Goal: Task Accomplishment & Management: Use online tool/utility

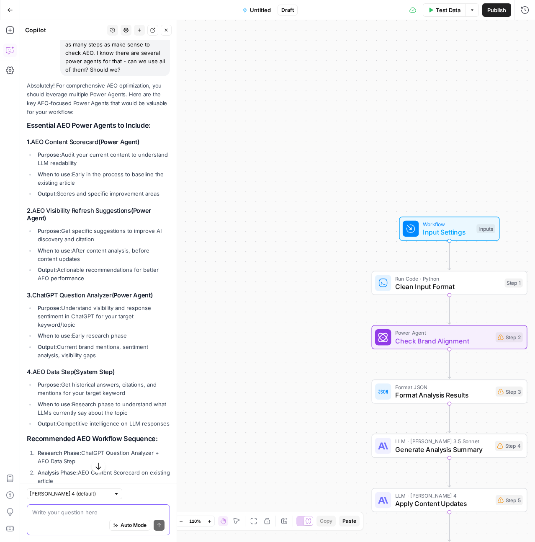
scroll to position [2764, 0]
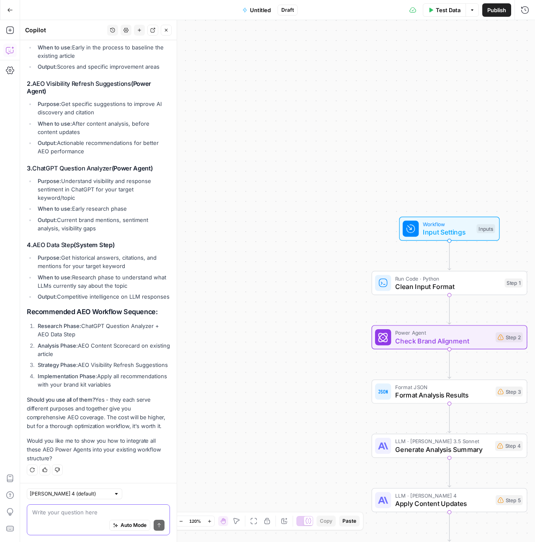
click at [96, 333] on textarea at bounding box center [98, 512] width 132 height 8
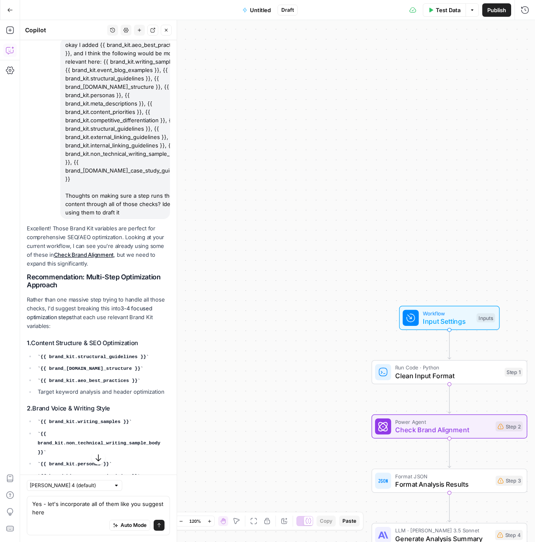
scroll to position [1924, 0]
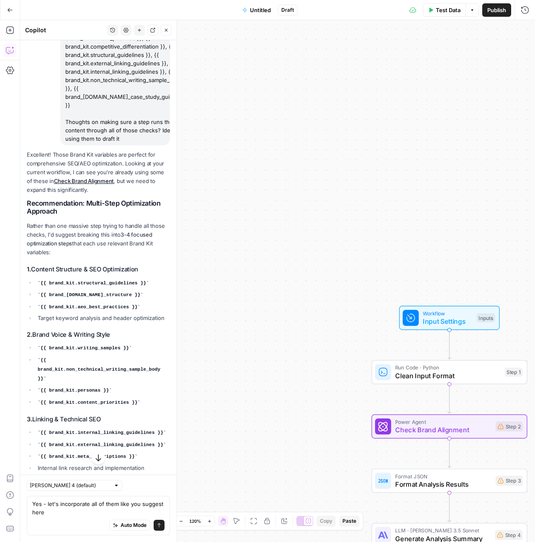
drag, startPoint x: 89, startPoint y: 350, endPoint x: 27, endPoint y: 232, distance: 133.4
click at [27, 232] on div "Excellent! Those Brand Kit variables are perfect for comprehensive SEO/AEO opti…" at bounding box center [98, 395] width 143 height 491
copy div "Recommendation: Multi-Step Optimization Approach Rather than one massive step t…"
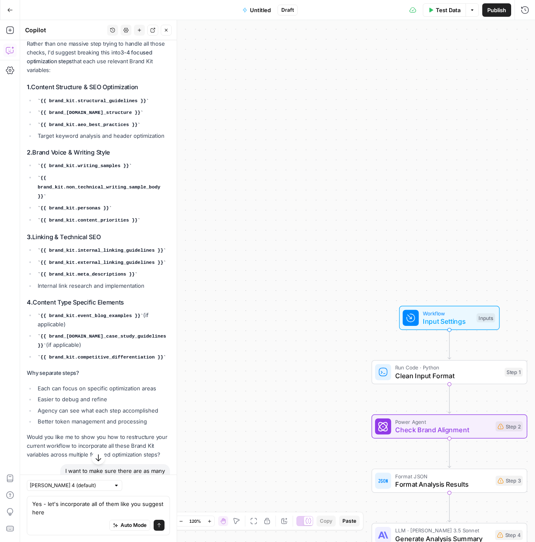
scroll to position [2562, 0]
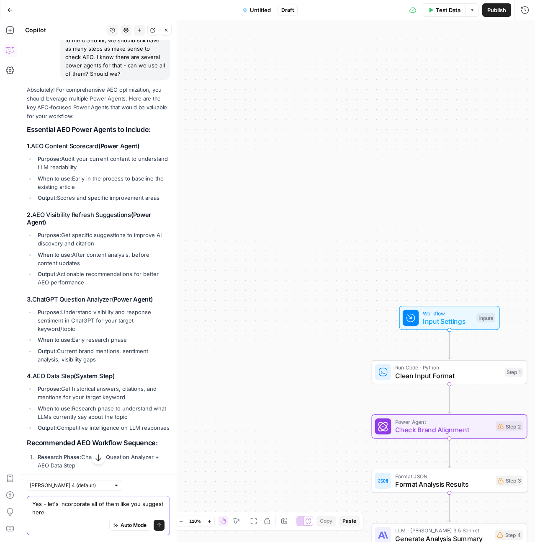
click at [85, 333] on textarea "Yes - let's incorporate all of them like you suggest here" at bounding box center [98, 508] width 132 height 17
click at [81, 333] on textarea "Yes - let's incorporate all of them like you suggest here" at bounding box center [98, 508] width 132 height 17
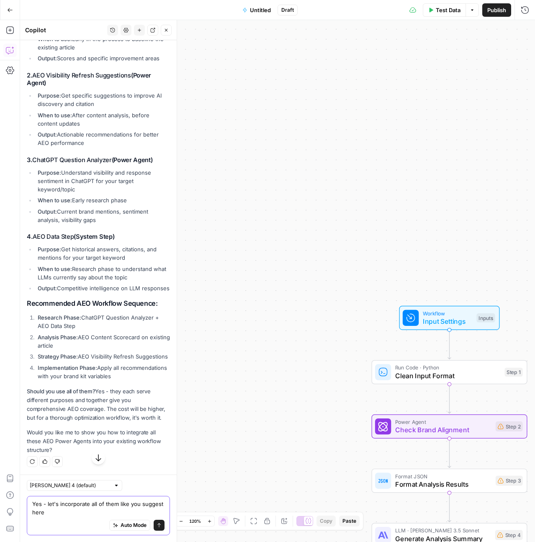
scroll to position [2772, 0]
click at [75, 333] on textarea "Yes - let's incorporate all of them like you suggest here" at bounding box center [98, 508] width 132 height 17
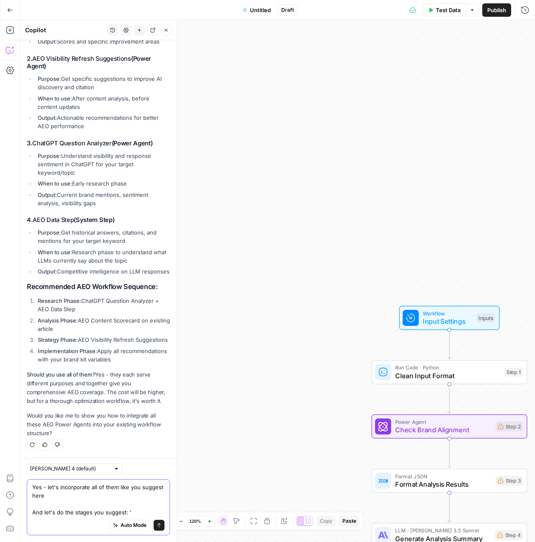
paste textarea "Recommendation: Multi-Step Optimization Approach Rather than one massive step t…"
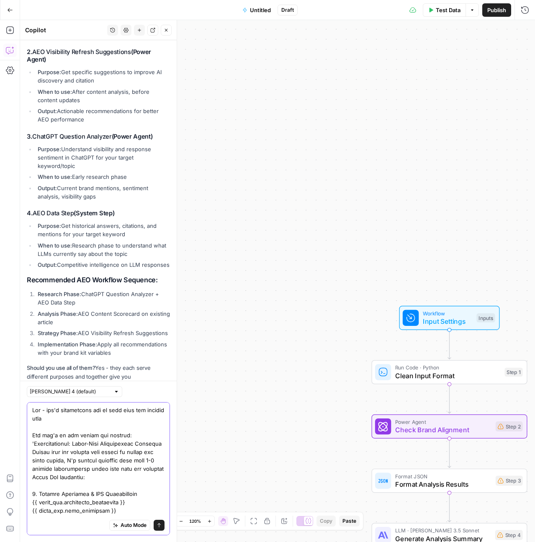
scroll to position [2718, 0]
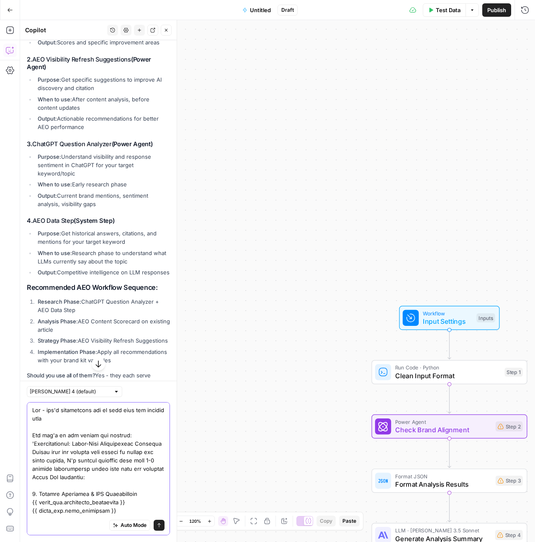
click at [104, 333] on textarea at bounding box center [98, 540] width 132 height 268
click at [142, 333] on textarea at bounding box center [98, 540] width 132 height 268
click at [106, 333] on textarea at bounding box center [98, 540] width 132 height 268
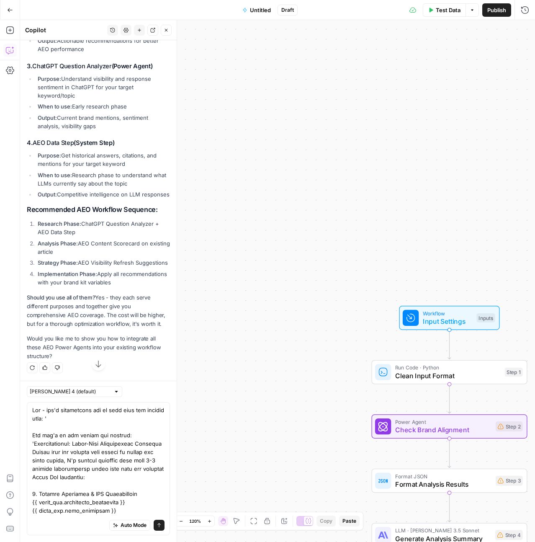
scroll to position [2809, 0]
drag, startPoint x: 27, startPoint y: 108, endPoint x: 160, endPoint y: 342, distance: 270.0
click at [160, 333] on div "Absolutely! For comprehensive AEO optimization, you should leverage multiple Po…" at bounding box center [98, 106] width 143 height 509
copy div "Essential AEO Power Agents to Include: 1. AEO Content Scorecard (Power Agent) P…"
click at [103, 333] on textarea at bounding box center [98, 540] width 132 height 268
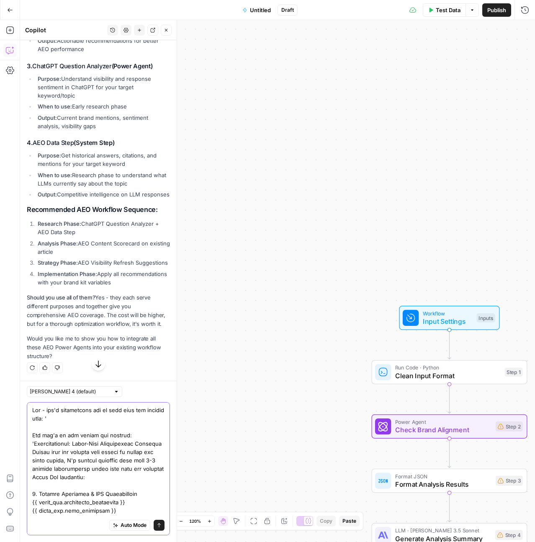
paste textarea "Essential AEO Power Agents to Include: 1. AEO Content Scorecard (Power Agent) P…"
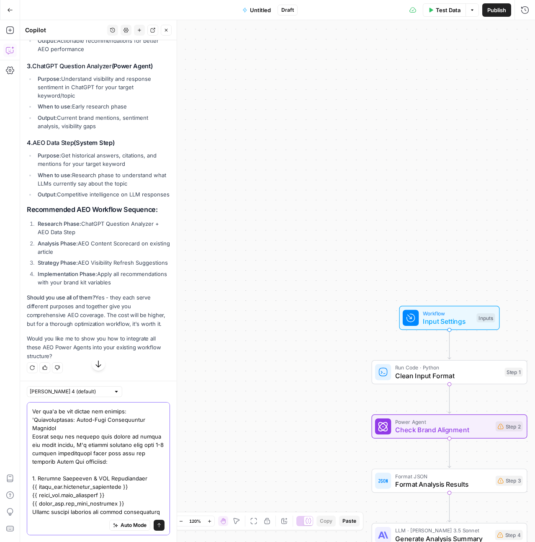
scroll to position [328, 0]
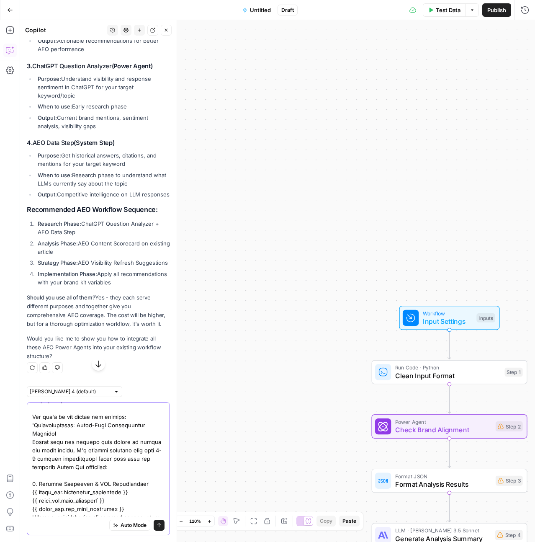
type textarea "Yes - let's incorporate all of them like you suggest here: 'Essential AEO Power…"
click at [157, 333] on icon "submit" at bounding box center [159, 525] width 5 height 5
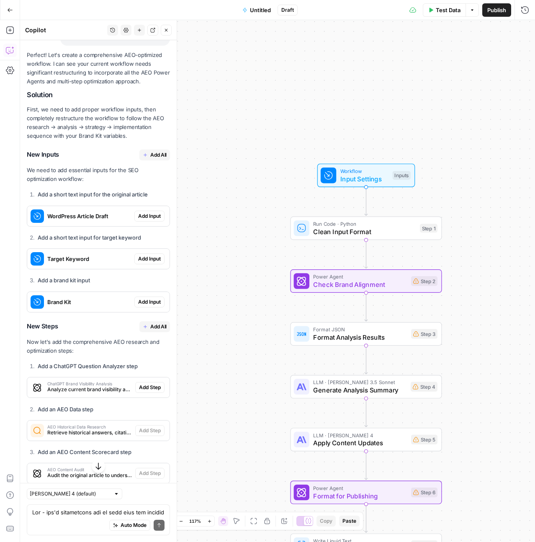
scroll to position [3666, 0]
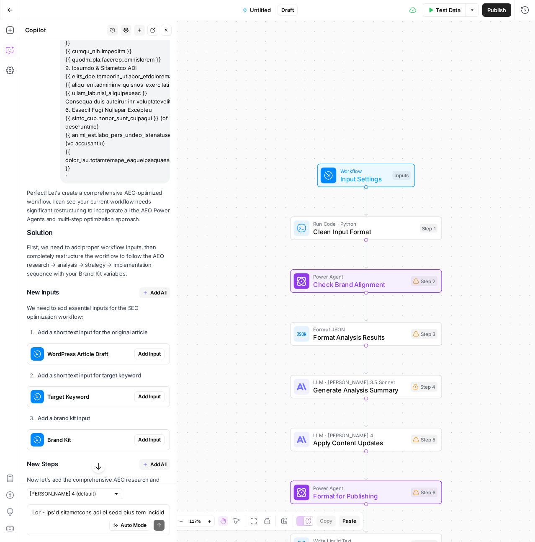
click at [151, 297] on span "Add All" at bounding box center [158, 293] width 16 height 8
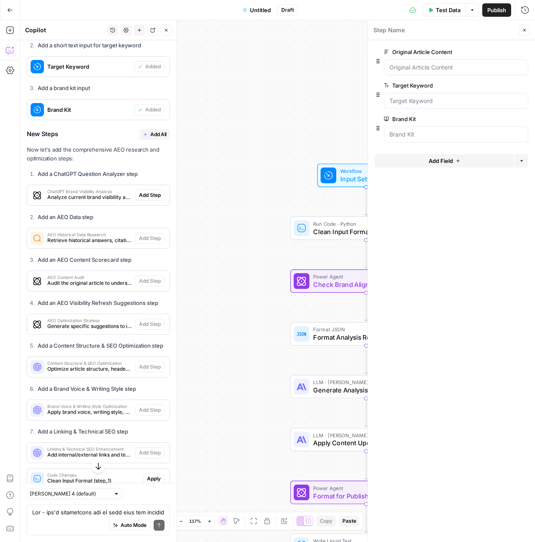
scroll to position [4149, 0]
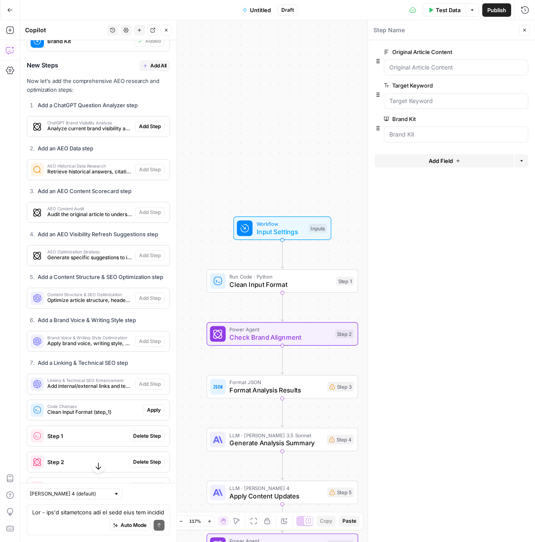
click at [151, 70] on span "Add All" at bounding box center [158, 66] width 16 height 8
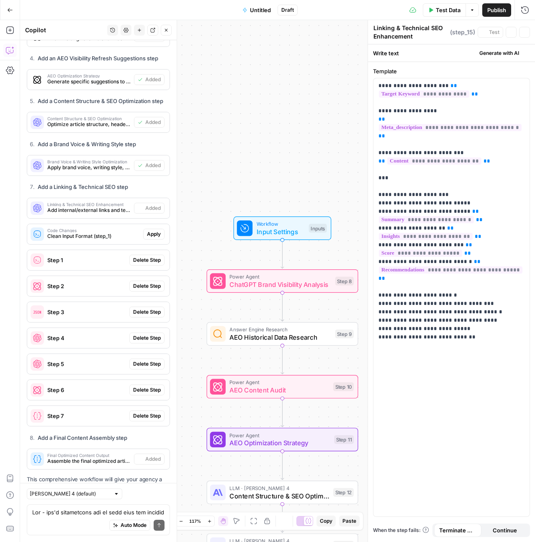
scroll to position [4419, 0]
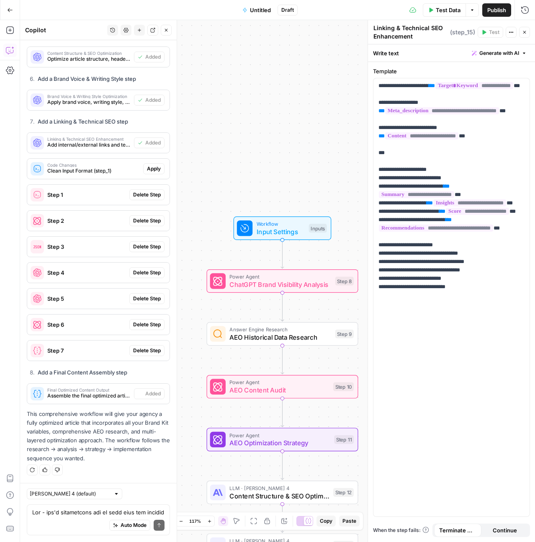
type textarea "Final Optimized Content Output"
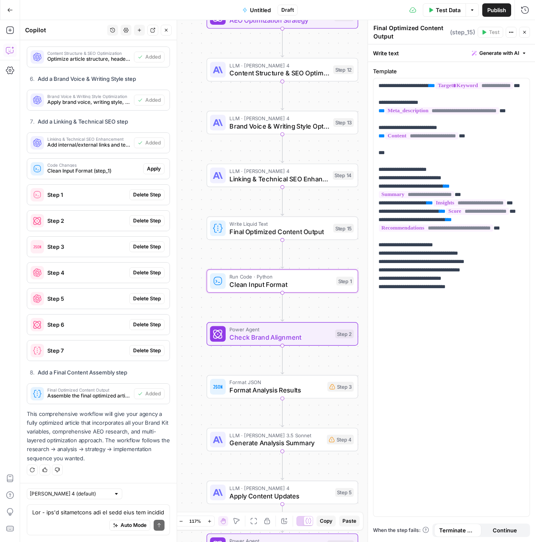
click at [152, 170] on span "Apply" at bounding box center [154, 169] width 14 height 8
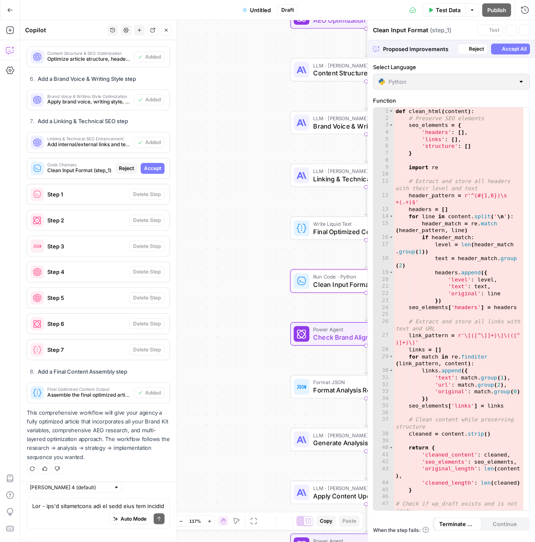
scroll to position [4325, 0]
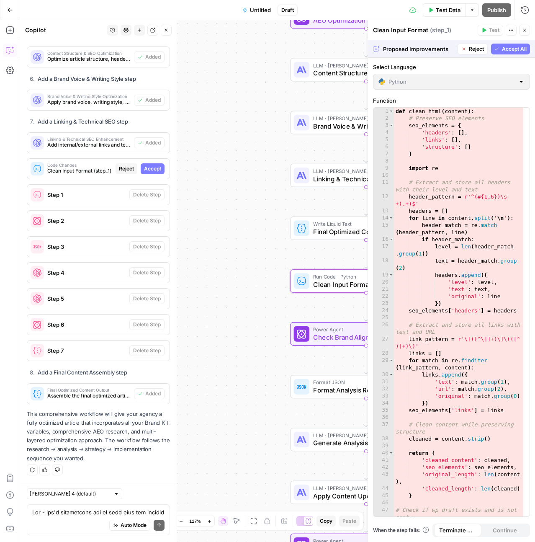
click at [152, 169] on span "Accept" at bounding box center [152, 169] width 17 height 8
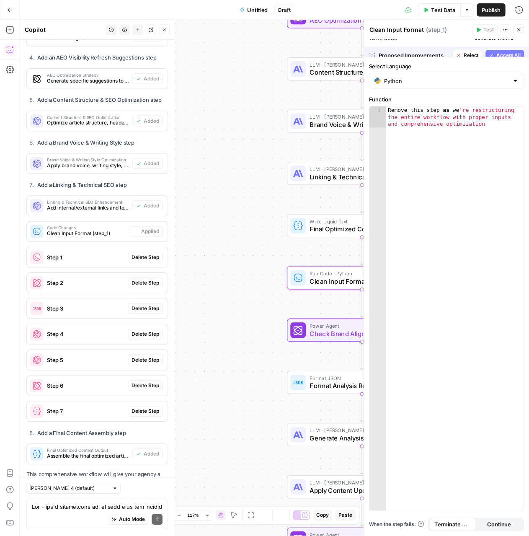
scroll to position [4419, 0]
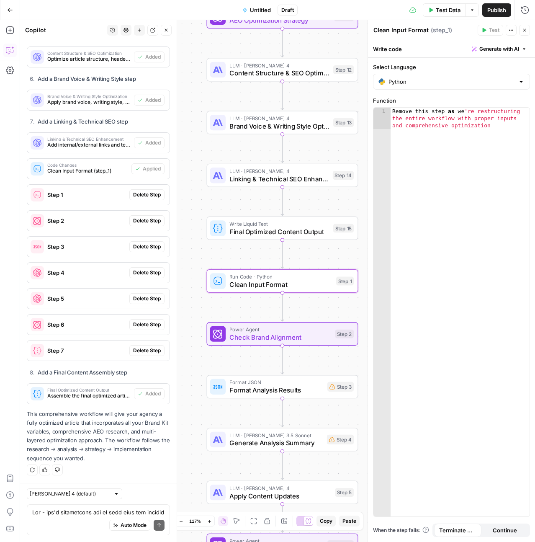
click at [96, 201] on div "Step 1" at bounding box center [78, 195] width 102 height 20
click at [136, 198] on span "Delete Step" at bounding box center [147, 195] width 28 height 8
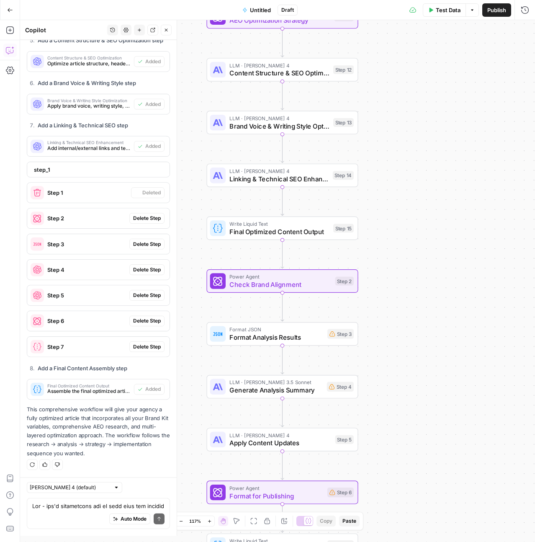
scroll to position [4414, 0]
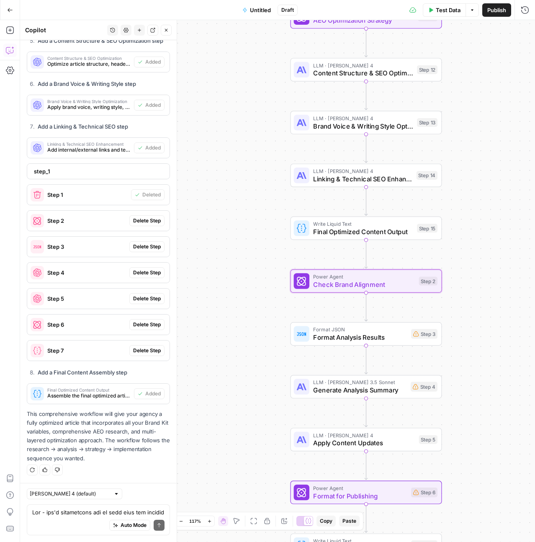
click at [137, 223] on span "Delete Step" at bounding box center [147, 221] width 28 height 8
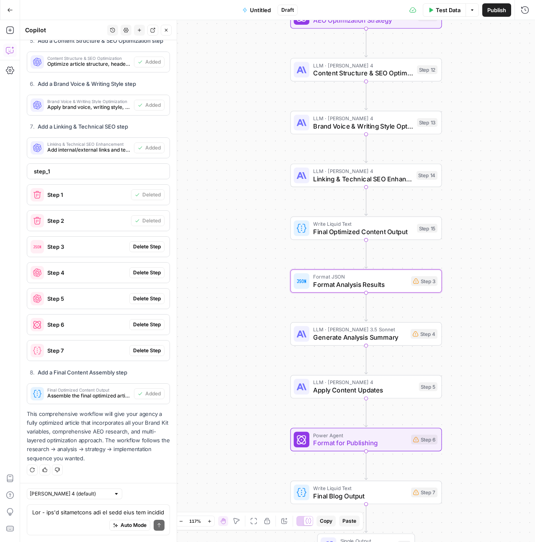
click at [137, 252] on button "Delete Step" at bounding box center [146, 246] width 35 height 11
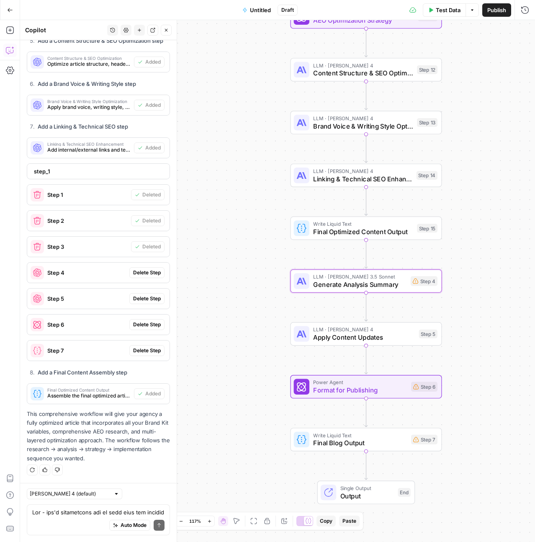
click at [140, 275] on span "Delete Step" at bounding box center [147, 273] width 28 height 8
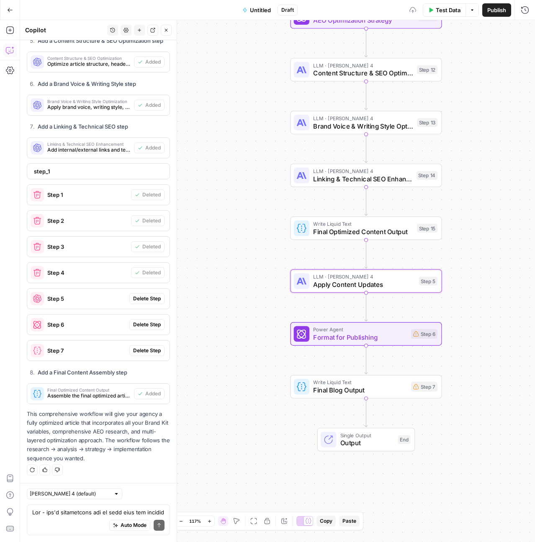
click at [141, 302] on span "Delete Step" at bounding box center [147, 299] width 28 height 8
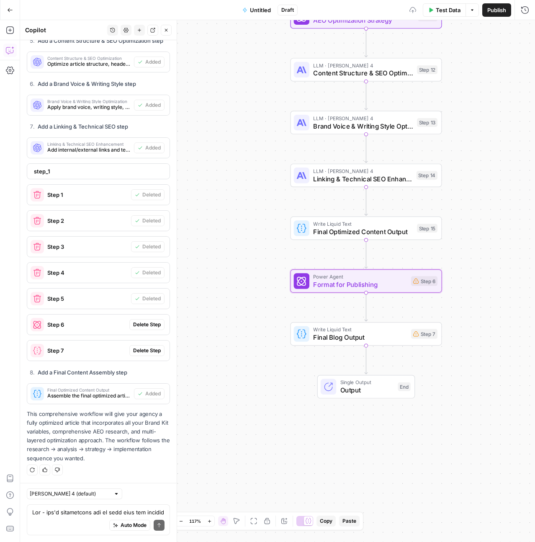
click at [144, 328] on span "Delete Step" at bounding box center [147, 325] width 28 height 8
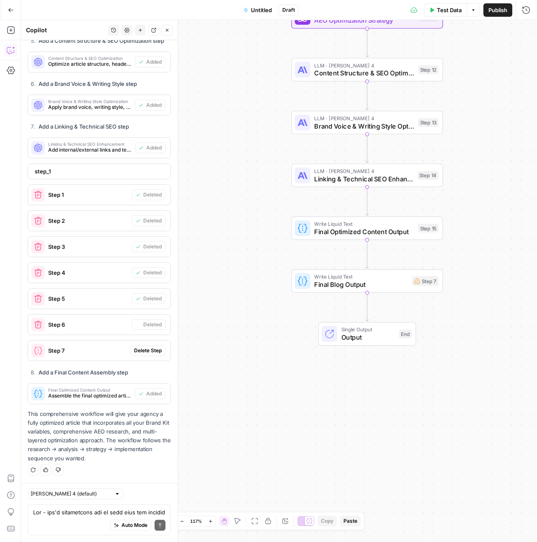
scroll to position [4405, 0]
click at [142, 333] on span "Delete Step" at bounding box center [147, 351] width 28 height 8
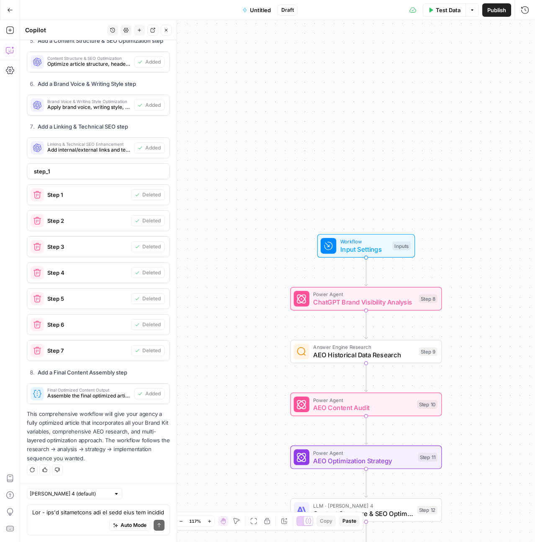
click at [251, 7] on span "Untitled" at bounding box center [260, 10] width 21 height 8
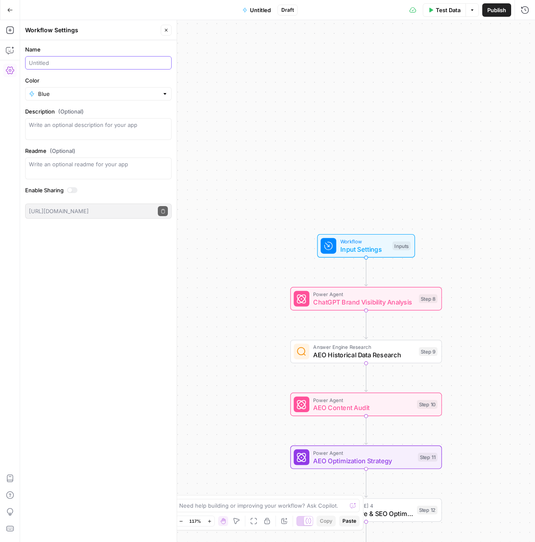
click at [44, 62] on input "Name" at bounding box center [98, 63] width 139 height 8
type input "WPromote - New Article"
click at [450, 12] on span "Test Data" at bounding box center [448, 10] width 25 height 8
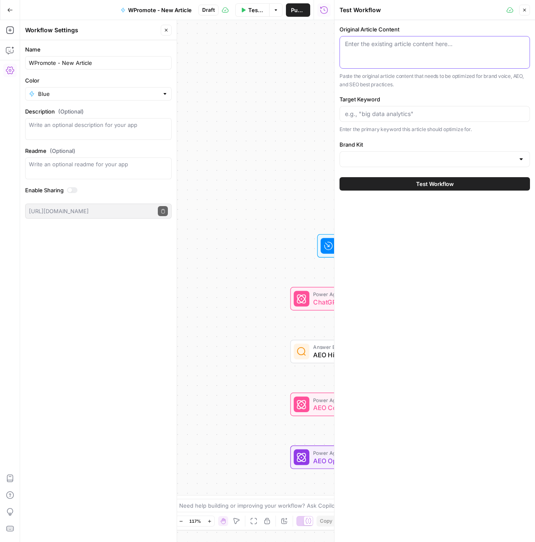
click at [429, 47] on textarea "Original Article Content" at bounding box center [435, 44] width 180 height 8
click at [417, 114] on input "Target Keyword" at bounding box center [435, 114] width 180 height 8
click at [367, 158] on input "Brand Kit" at bounding box center [430, 159] width 170 height 8
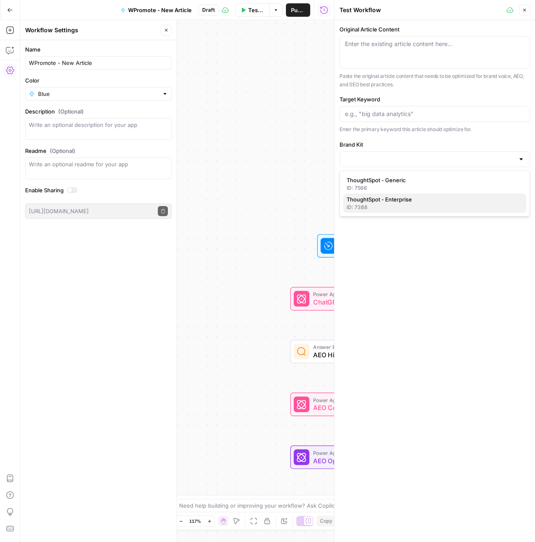
click at [376, 203] on span "ThoughtSpot - Enterprise" at bounding box center [433, 199] width 173 height 8
type input "ThoughtSpot - Enterprise"
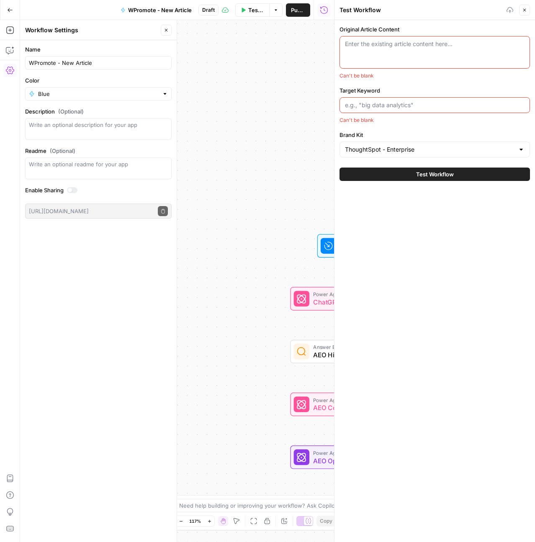
click at [382, 44] on textarea "Original Article Content" at bounding box center [435, 44] width 180 height 8
click at [370, 49] on div "Enter the existing article content here..." at bounding box center [435, 52] width 191 height 33
click at [380, 104] on input "Target Keyword" at bounding box center [435, 105] width 180 height 8
paste input "Example of agentic AI"
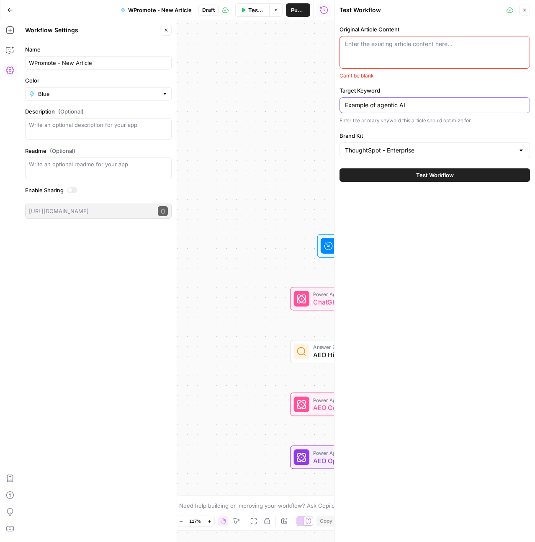
type input "Example of agentic AI"
click at [391, 46] on textarea "Original Article Content" at bounding box center [435, 44] width 180 height 8
click at [412, 55] on div "Enter the existing article content here..." at bounding box center [436, 52] width 191 height 33
paste textarea "Agentic AI examples: Real-world use cases for modern teams"
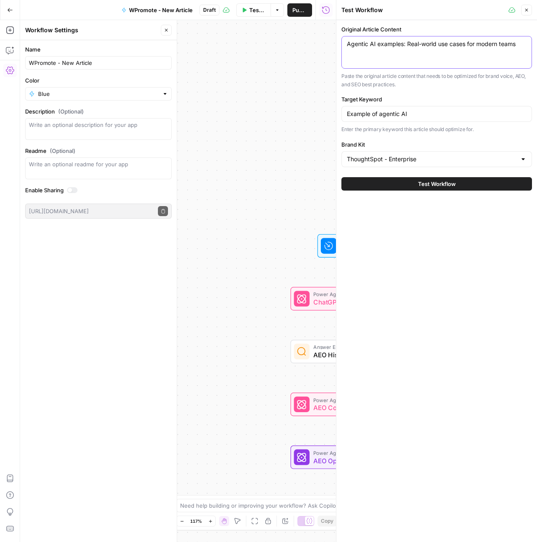
click at [516, 43] on textarea "Agentic AI examples: Real-world use cases for modern teams" at bounding box center [437, 44] width 180 height 8
click at [348, 45] on textarea "Agentic AI examples: Real-world use cases for modern teams" at bounding box center [437, 44] width 180 height 8
click at [385, 48] on textarea "H1: Agentic AI examples: Real-world use cases for modern teams" at bounding box center [437, 44] width 180 height 8
paste textarea "The way we interact with AI is changing fast. Forget chatbots that need a milli…"
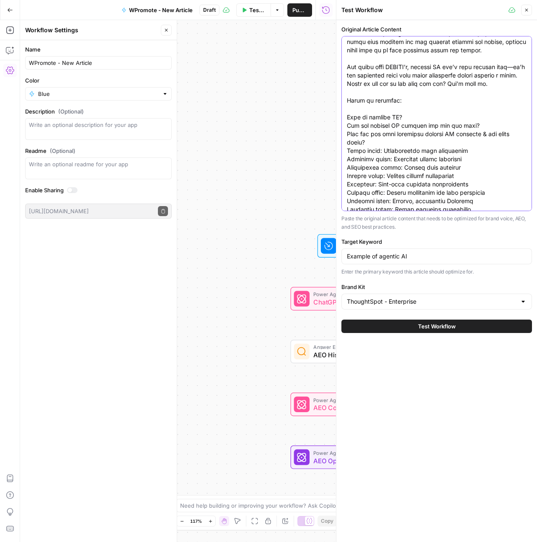
scroll to position [0, 0]
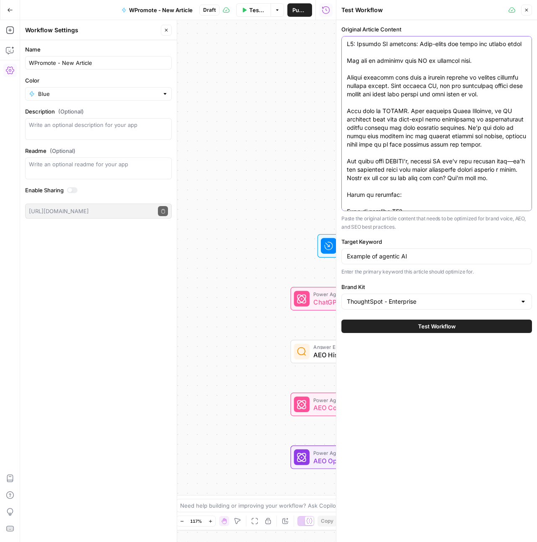
type textarea "H1: Agentic AI examples: Real-world use cases for modern teams The way we inter…"
click at [448, 328] on span "Test Workflow" at bounding box center [437, 326] width 38 height 8
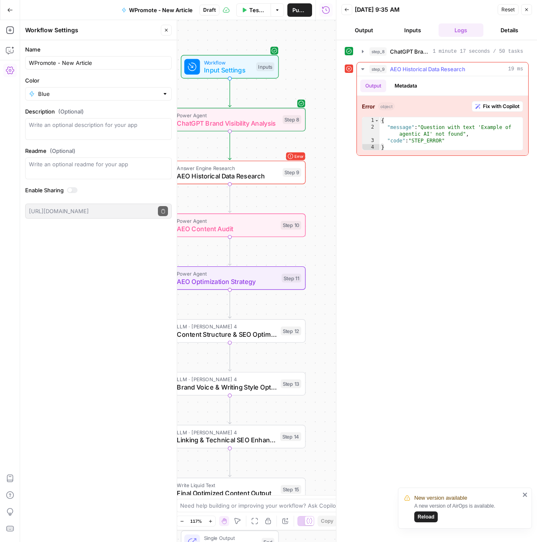
click at [455, 132] on div "{ "message" : "Question with text 'Example of agentic AI' not found" , "code" :…" at bounding box center [451, 140] width 143 height 47
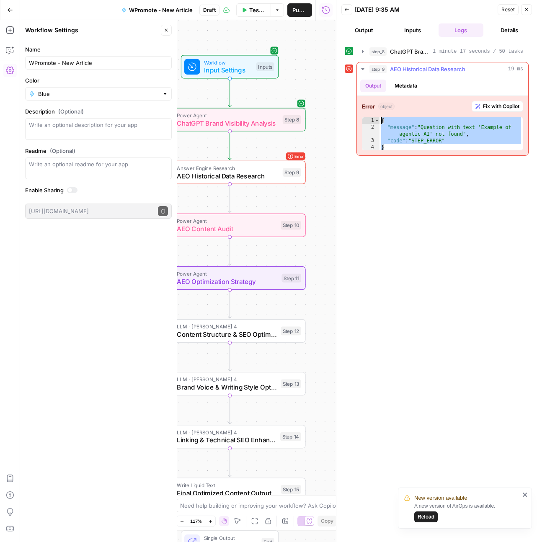
drag, startPoint x: 453, startPoint y: 145, endPoint x: 365, endPoint y: 121, distance: 91.3
click at [365, 121] on div "**********" at bounding box center [442, 134] width 161 height 34
type textarea "**********"
click at [165, 32] on icon "button" at bounding box center [166, 30] width 5 height 5
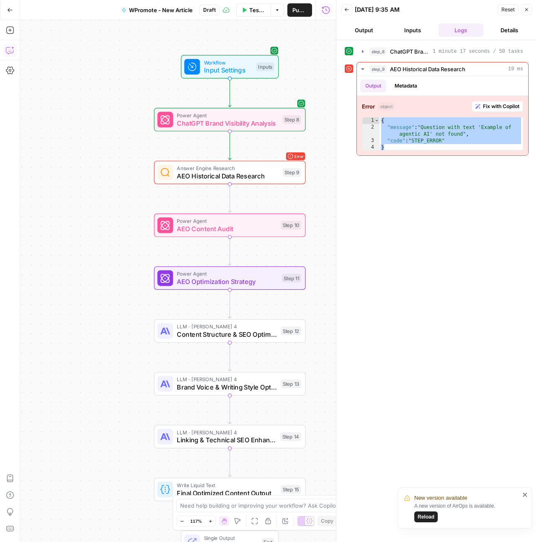
click at [10, 52] on icon "button" at bounding box center [10, 50] width 8 height 8
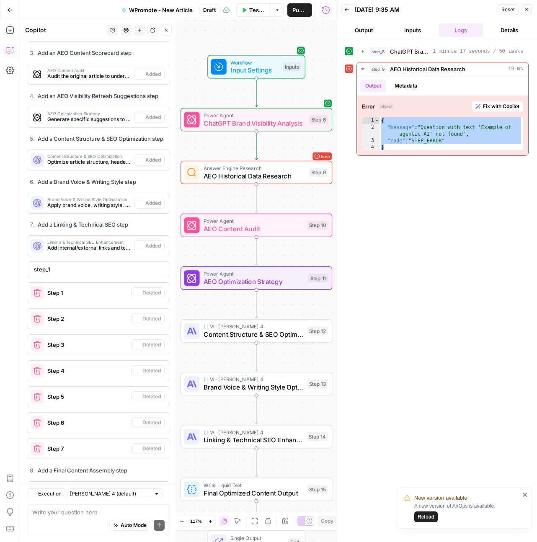
scroll to position [4405, 0]
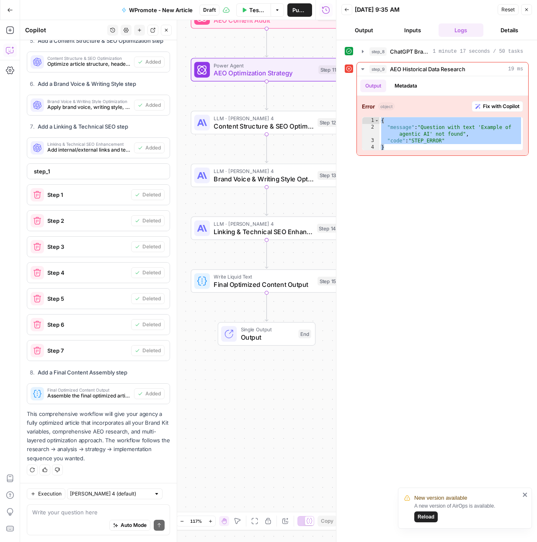
click at [80, 333] on textarea at bounding box center [98, 512] width 132 height 8
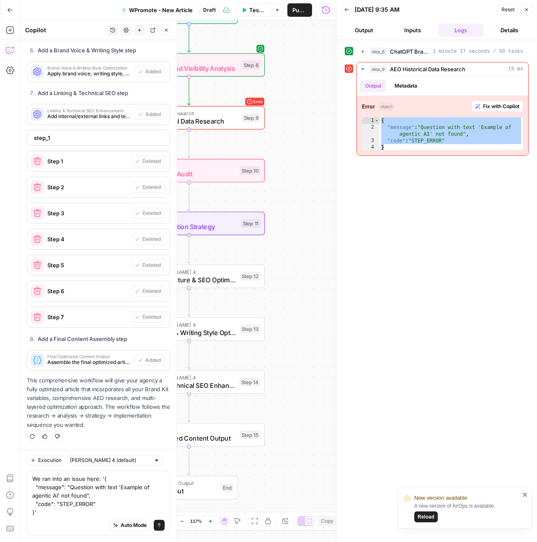
click at [97, 333] on textarea "We ran into an issue here: '{ "message": "Question with text 'Example of agenti…" at bounding box center [98, 496] width 132 height 42
click at [106, 333] on textarea "We ran into an issue here in Step 9: '{ "message": "Question with text 'Example…" at bounding box center [98, 496] width 132 height 42
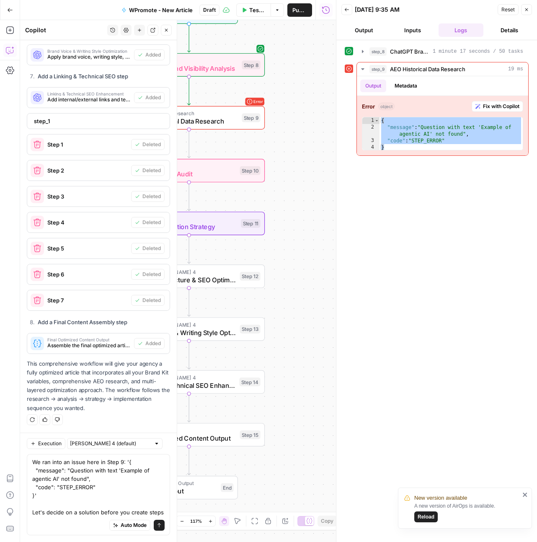
scroll to position [4464, 0]
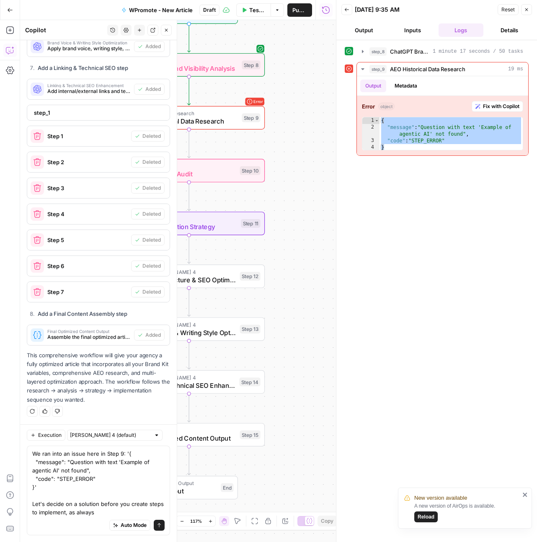
click at [106, 333] on textarea "We ran into an issue here in Step 9: '{ "message": "Question with text 'Example…" at bounding box center [98, 483] width 132 height 67
click at [126, 333] on textarea "We ran into an issue here in Step 9: '{ "message": "Question with text 'Example…" at bounding box center [98, 483] width 132 height 67
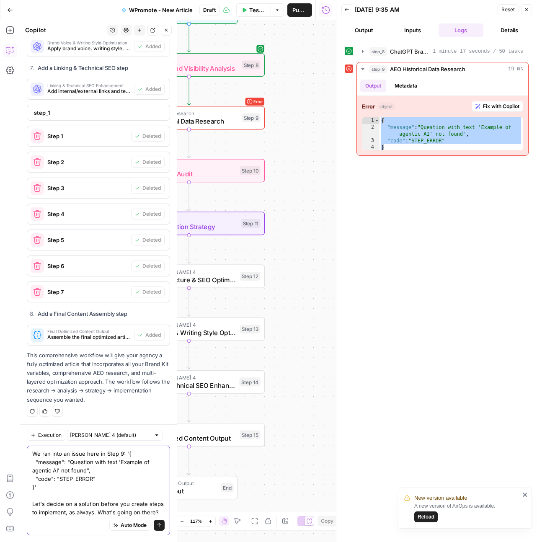
type textarea "We ran into an issue here in Step 9: '{ "message": "Question with text 'Example…"
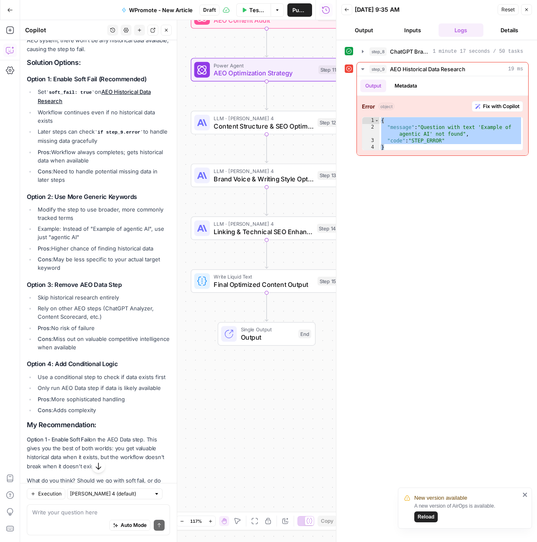
scroll to position [5051, 0]
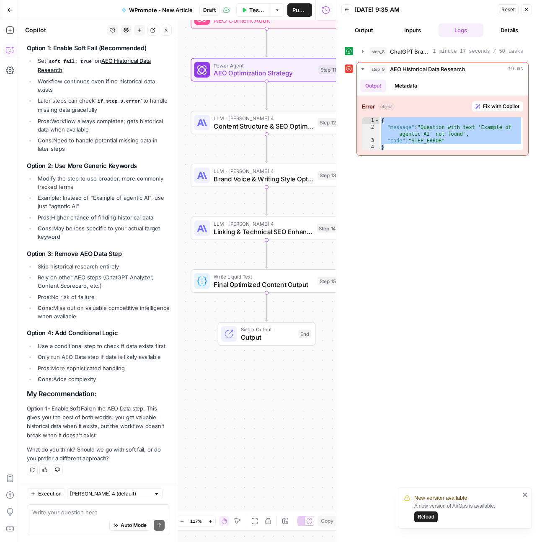
click at [60, 333] on div "Auto Mode Send" at bounding box center [98, 526] width 132 height 18
type textarea "What do you suggest? I am leaning towards option 1"
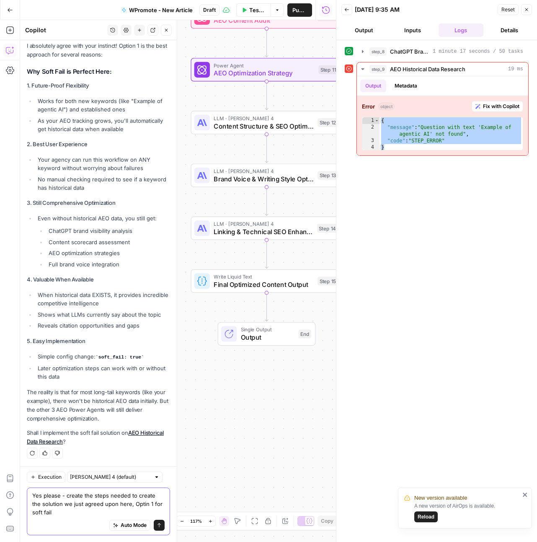
scroll to position [5519, 0]
click at [140, 333] on textarea "Yes please - create the steps needed to create the solution we just agreed upon…" at bounding box center [98, 503] width 132 height 25
click at [144, 333] on textarea "Yes please - create the steps needed to create the solution we just agreed upon…" at bounding box center [98, 503] width 132 height 25
type textarea "Yes please - create the steps needed to create the solution we just agreed upon…"
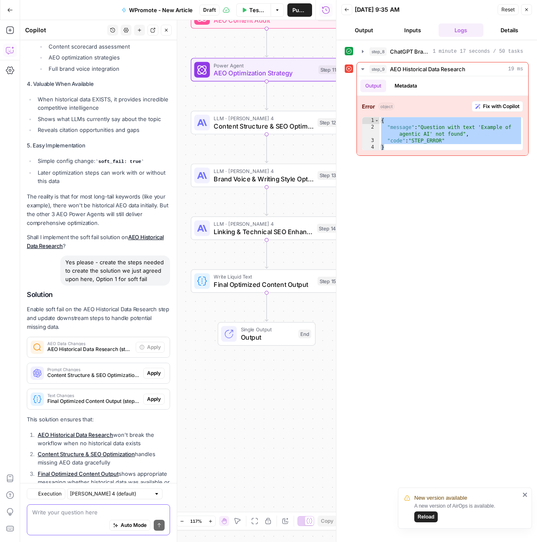
scroll to position [5796, 0]
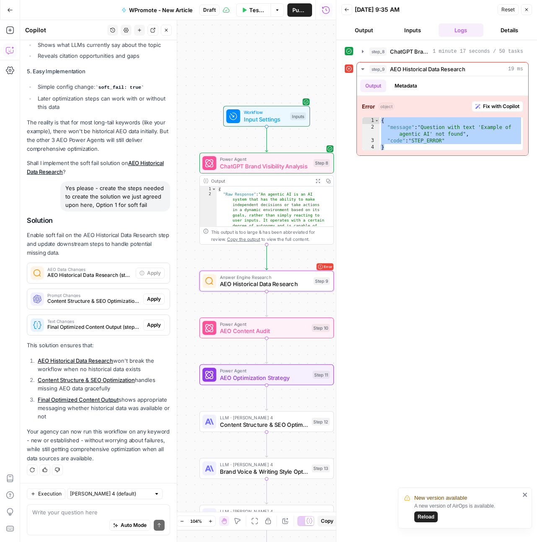
click at [85, 281] on div "AEO Data Changes AEO Historical Data Research (step_9)" at bounding box center [81, 273] width 109 height 20
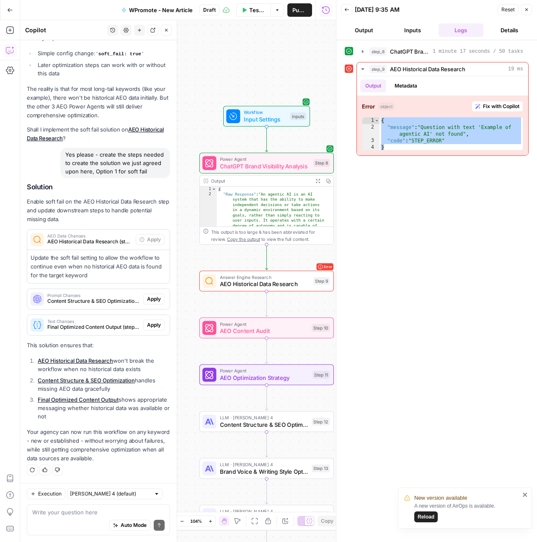
scroll to position [5830, 0]
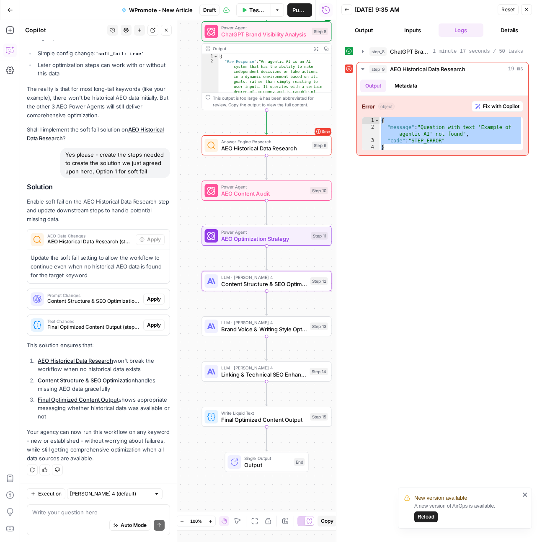
click at [155, 295] on button "Apply" at bounding box center [153, 299] width 21 height 11
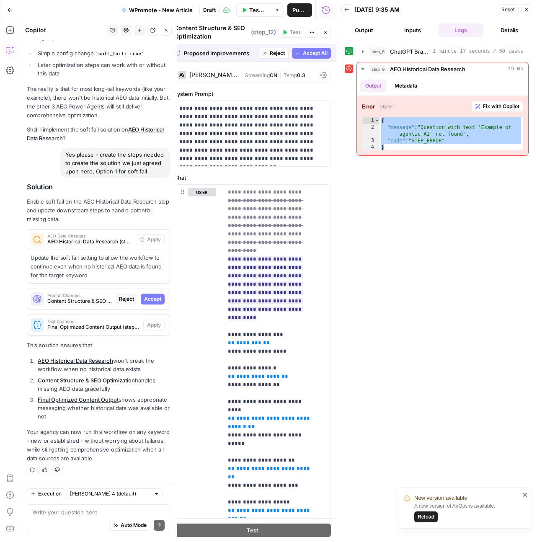
click at [149, 300] on span "Accept" at bounding box center [152, 299] width 17 height 8
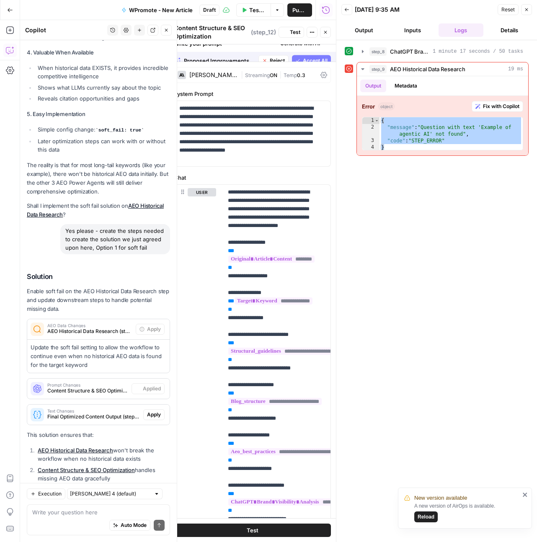
scroll to position [5870, 0]
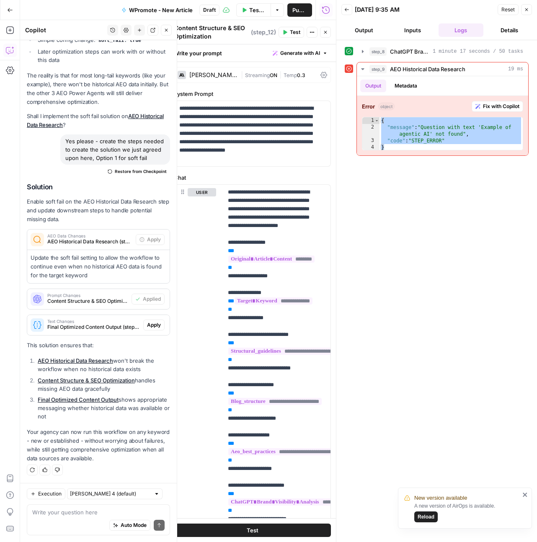
click at [148, 326] on span "Apply" at bounding box center [154, 325] width 14 height 8
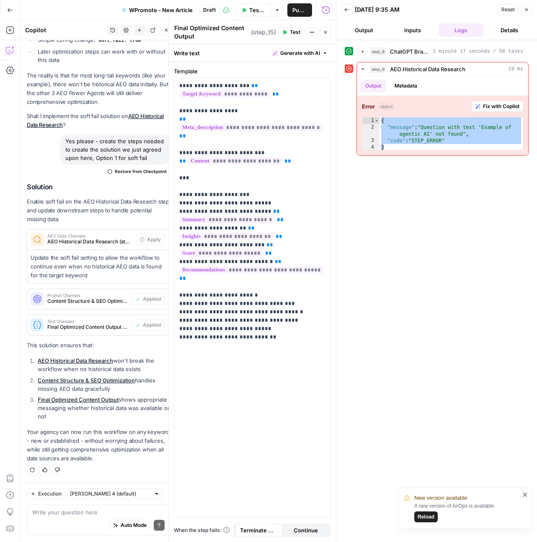
click at [503, 11] on span "Reset" at bounding box center [507, 10] width 13 height 8
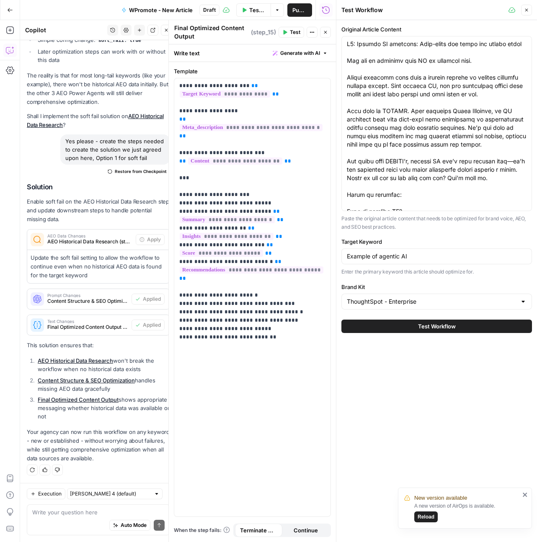
click at [430, 326] on span "Test Workflow" at bounding box center [437, 326] width 38 height 8
click at [327, 35] on button "Close" at bounding box center [325, 32] width 11 height 11
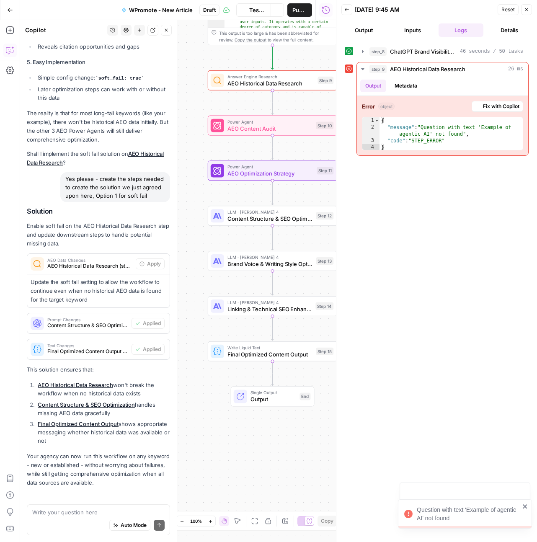
scroll to position [5837, 0]
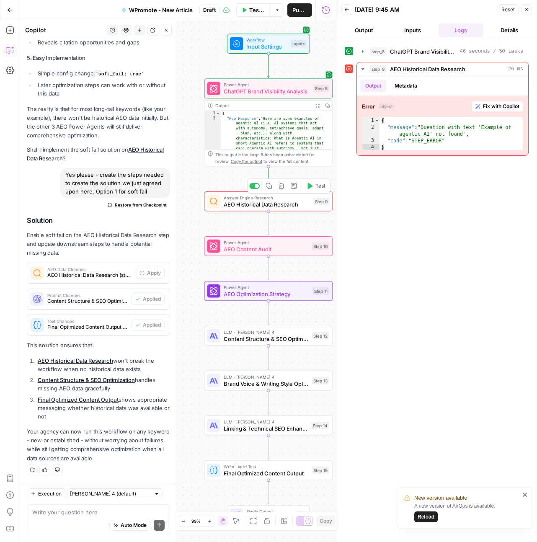
click at [290, 202] on span "AEO Historical Data Research" at bounding box center [267, 204] width 86 height 8
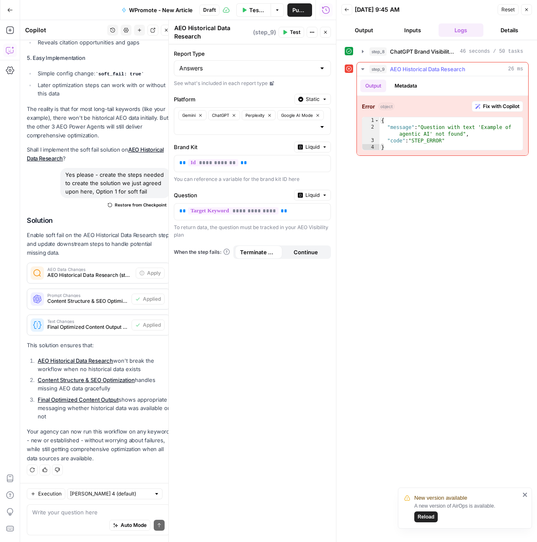
click at [489, 107] on span "Fix with Copilot" at bounding box center [501, 107] width 36 height 8
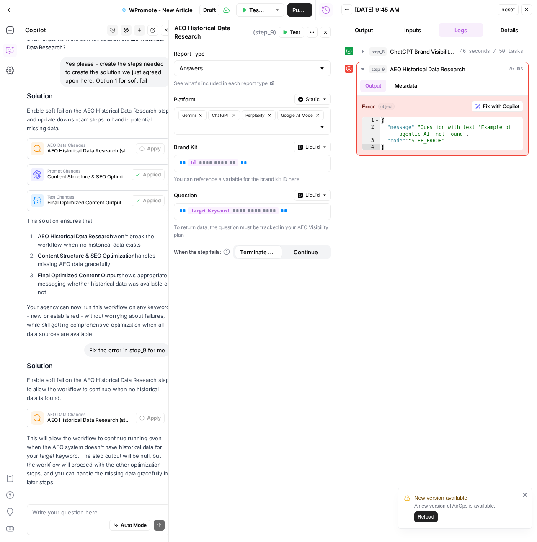
scroll to position [5985, 0]
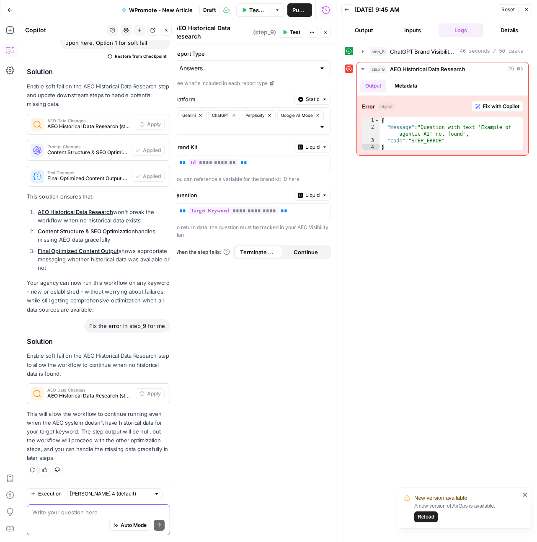
click at [70, 333] on textarea at bounding box center [98, 512] width 132 height 8
type textarea "So it won't let me apply that update - why?"
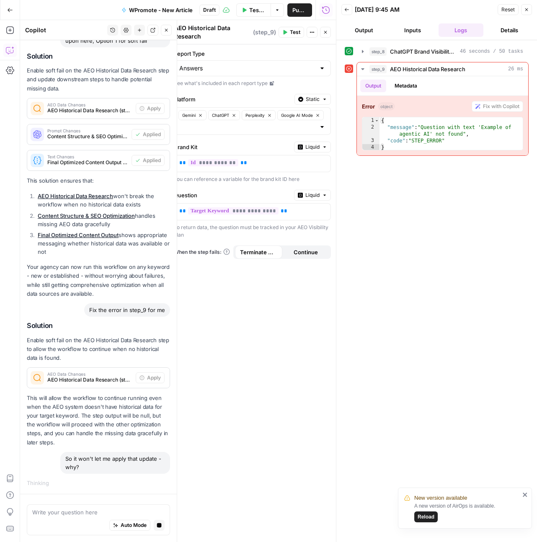
scroll to position [5783, 0]
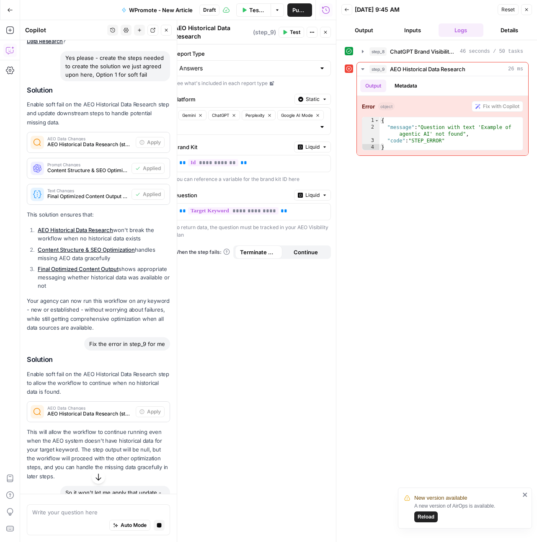
click at [175, 12] on span "WPromote - New Article" at bounding box center [161, 10] width 64 height 8
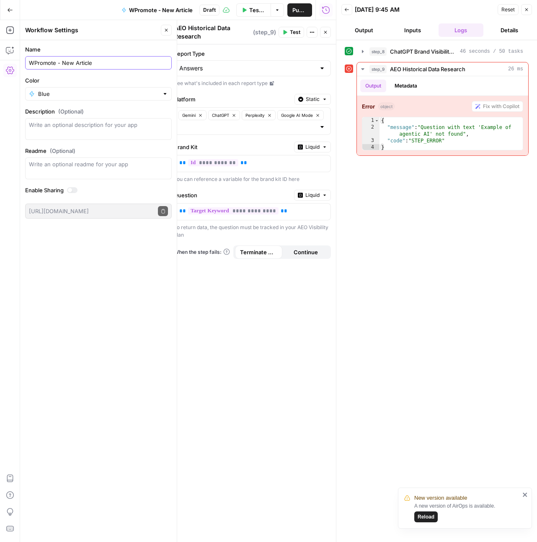
drag, startPoint x: 72, startPoint y: 60, endPoint x: 63, endPoint y: 61, distance: 9.6
click at [63, 61] on input "WPromote - New Article" at bounding box center [98, 63] width 139 height 8
type input "WPromote - Optimize Article"
click at [165, 30] on icon "button" at bounding box center [166, 30] width 5 height 5
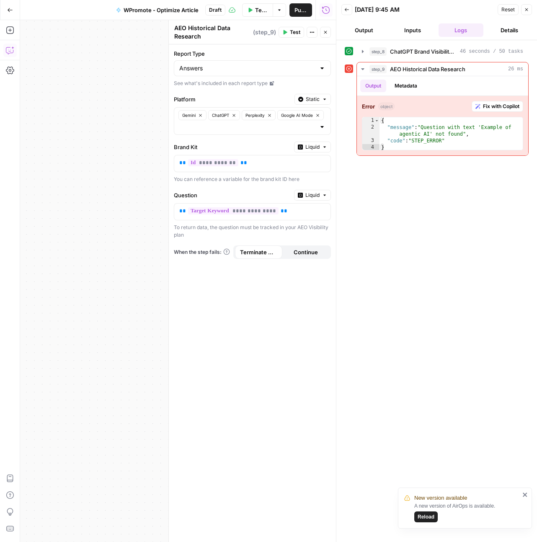
click at [7, 49] on icon "button" at bounding box center [10, 50] width 8 height 8
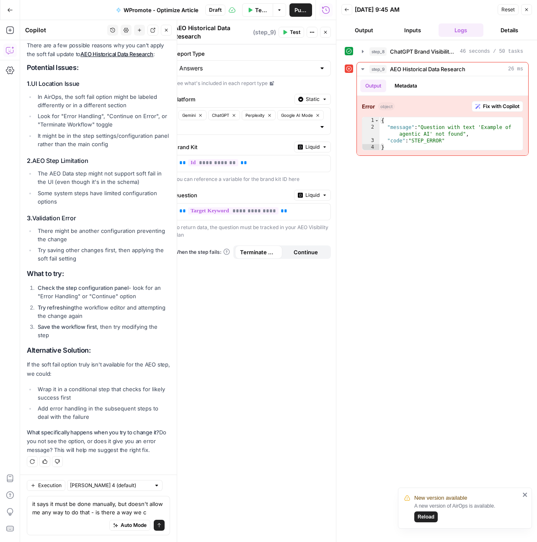
scroll to position [6448, 0]
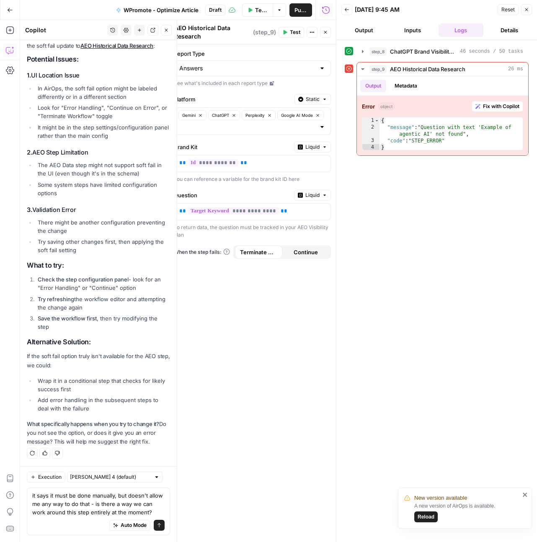
type textarea "it says it must be done manually, but doesn't allow me any way to do that - is …"
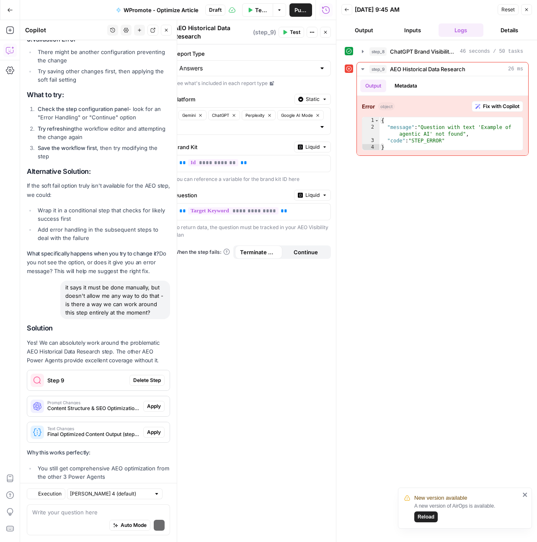
scroll to position [6738, 0]
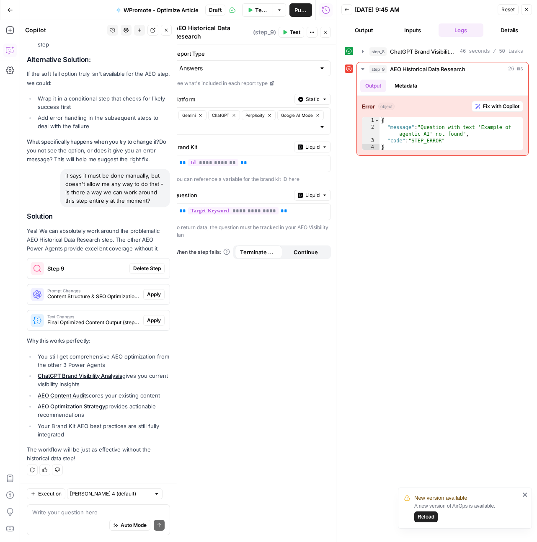
click at [140, 270] on span "Delete Step" at bounding box center [147, 269] width 28 height 8
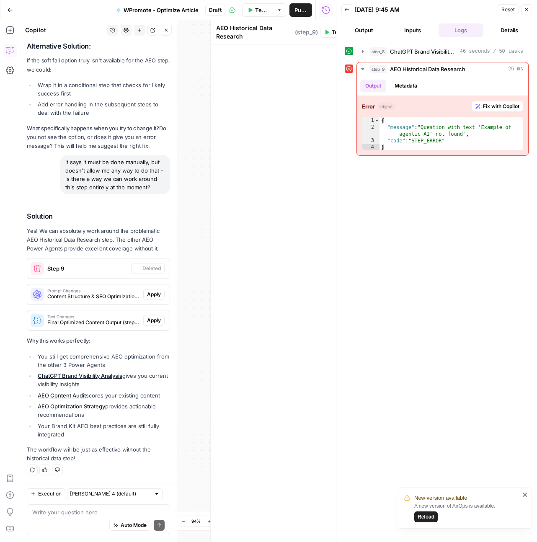
scroll to position [6769, 0]
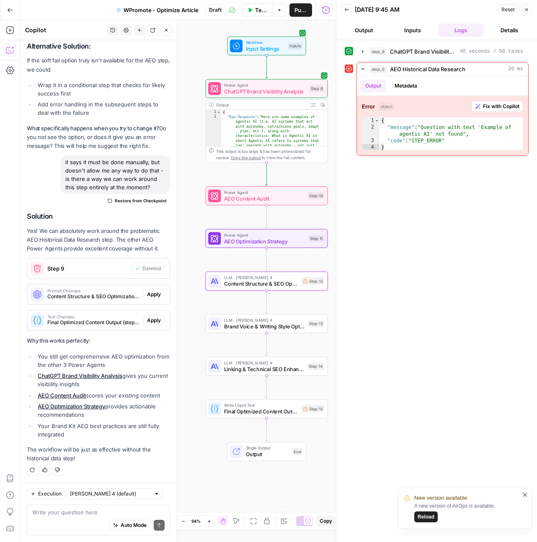
click at [152, 295] on span "Apply" at bounding box center [154, 295] width 14 height 8
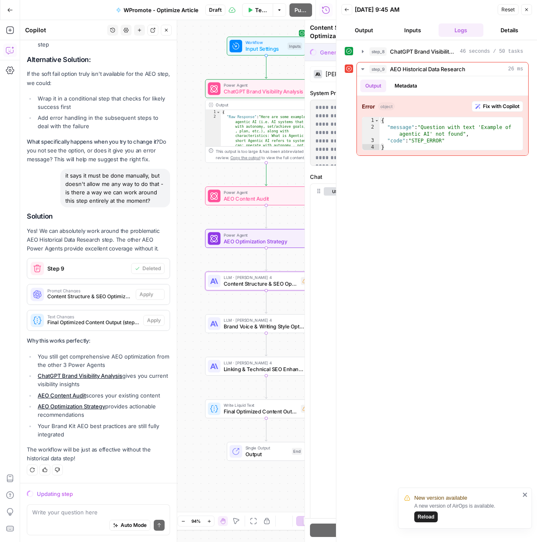
scroll to position [6594, 0]
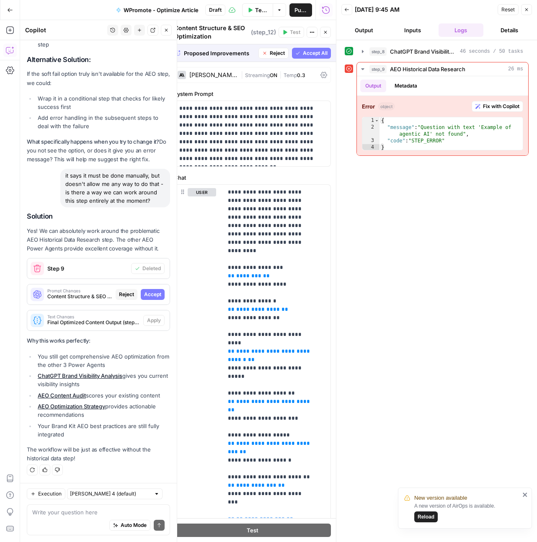
click at [152, 296] on span "Accept" at bounding box center [152, 295] width 17 height 8
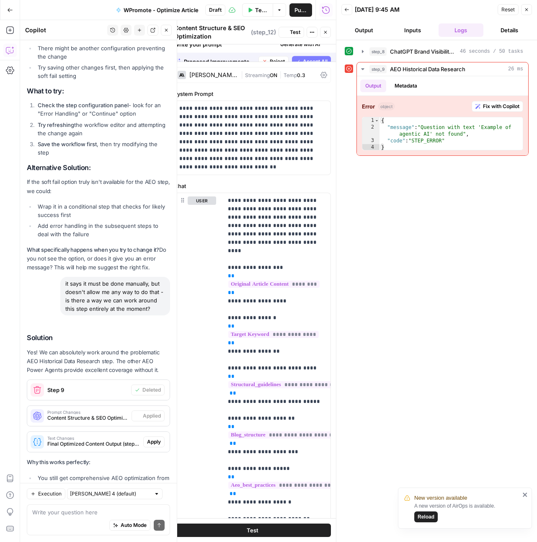
scroll to position [6769, 0]
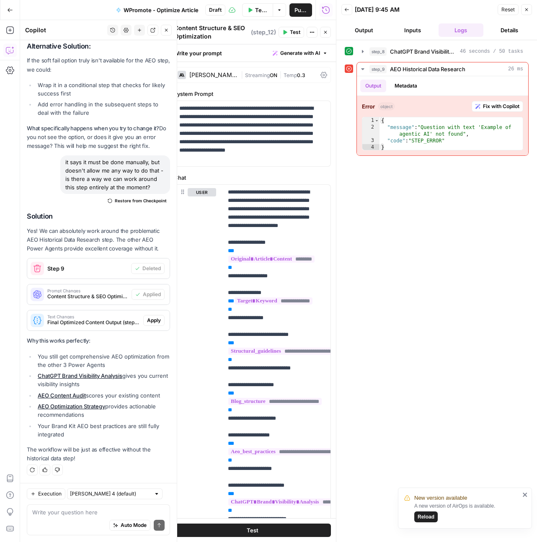
click at [150, 320] on span "Apply" at bounding box center [154, 321] width 14 height 8
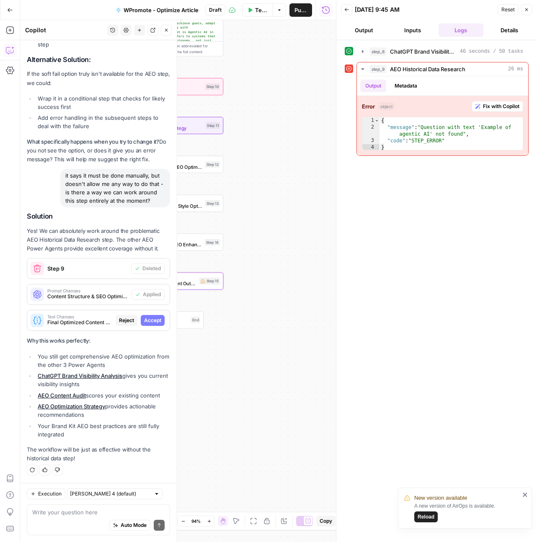
type textarea "Final Optimized Content Output"
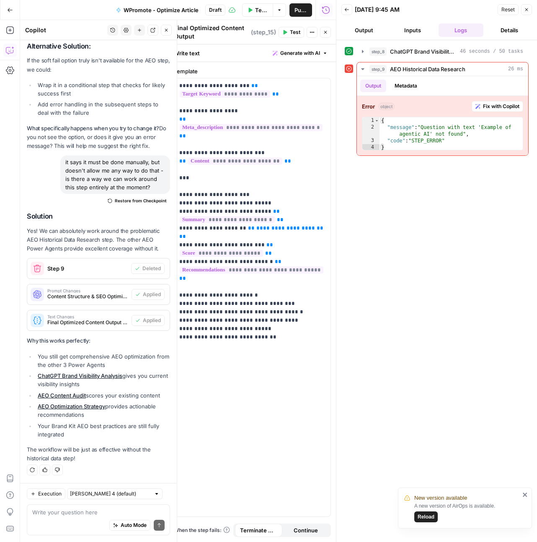
click at [507, 9] on span "Reset" at bounding box center [507, 10] width 13 height 8
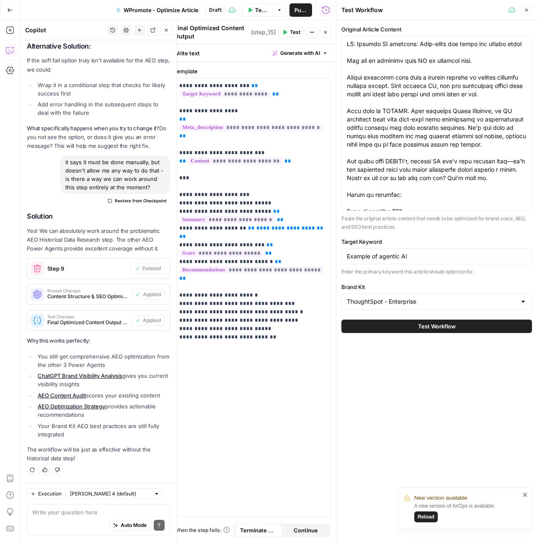
click at [456, 326] on button "Test Workflow" at bounding box center [436, 326] width 191 height 13
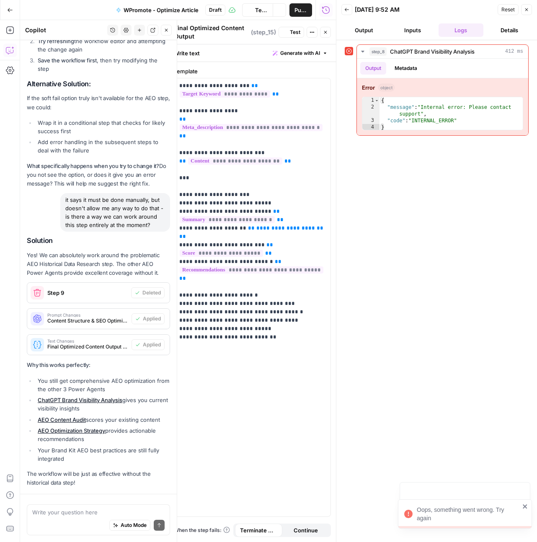
scroll to position [6769, 0]
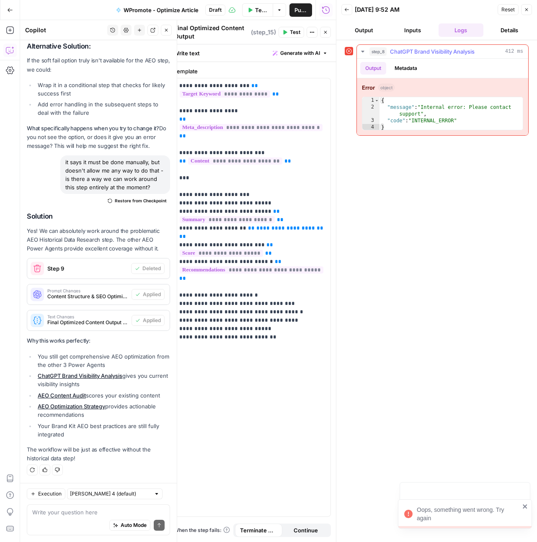
click at [440, 115] on div "{ "message" : "Internal error: Please contact support" , "code" : "INTERNAL_ERR…" at bounding box center [451, 120] width 143 height 47
click at [478, 78] on hr at bounding box center [442, 78] width 171 height 0
click at [459, 119] on div "{ "message" : "Internal error: Please contact support" , "code" : "INTERNAL_ERR…" at bounding box center [451, 120] width 143 height 47
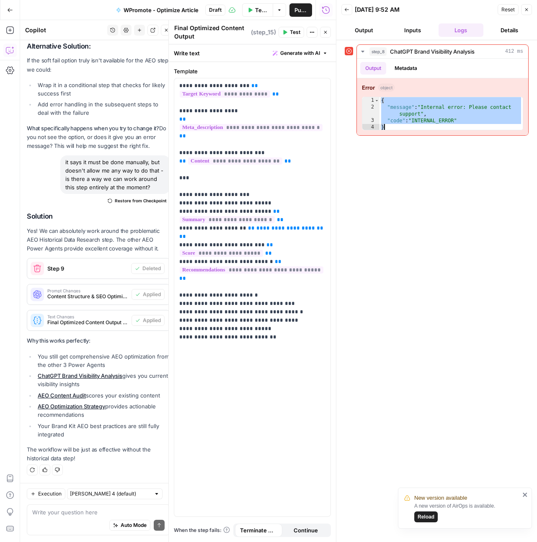
drag, startPoint x: 380, startPoint y: 100, endPoint x: 473, endPoint y: 147, distance: 104.9
click at [473, 147] on div "**********" at bounding box center [437, 290] width 184 height 493
type textarea "**********"
click at [109, 333] on button "Auto Mode" at bounding box center [129, 525] width 41 height 11
click at [70, 333] on div "Auto Mode Send" at bounding box center [98, 526] width 132 height 18
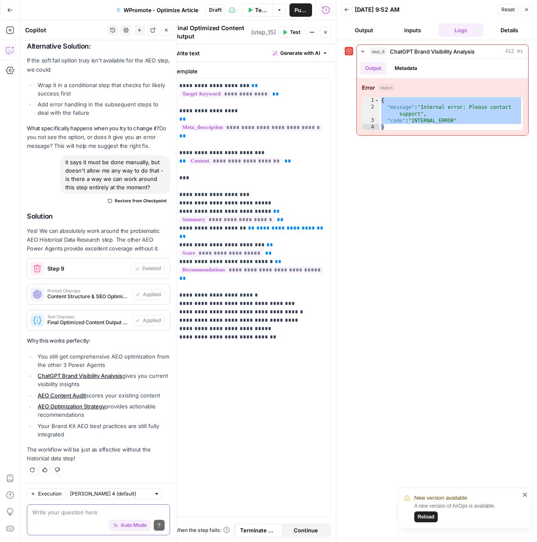
click at [113, 333] on icon "button" at bounding box center [115, 525] width 5 height 5
click at [88, 333] on div "Auto Mode Send" at bounding box center [98, 526] width 132 height 18
paste textarea "{ "message": "Internal error: Please contact support", "code": "INTERNAL_ERROR"…"
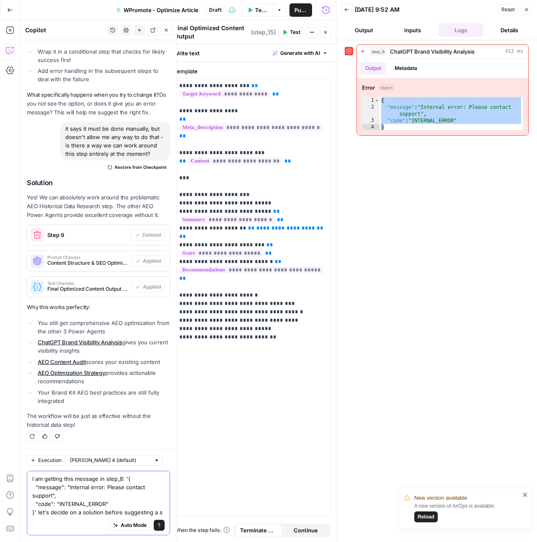
scroll to position [6811, 0]
type textarea "I am getting this message in step_8: '{ "message": "Internal error: Please cont…"
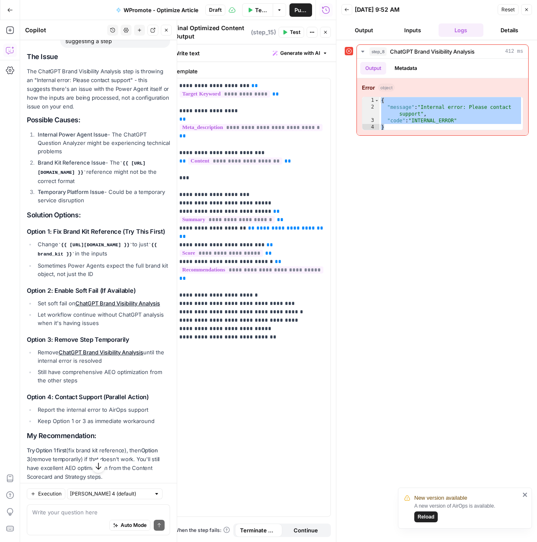
scroll to position [7284, 0]
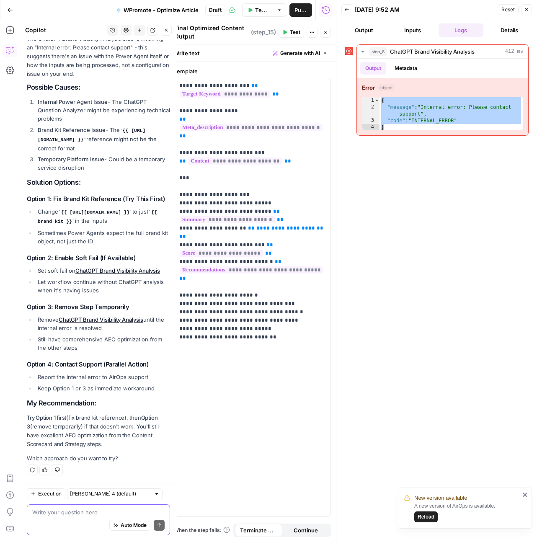
click at [55, 333] on textarea at bounding box center [98, 512] width 132 height 8
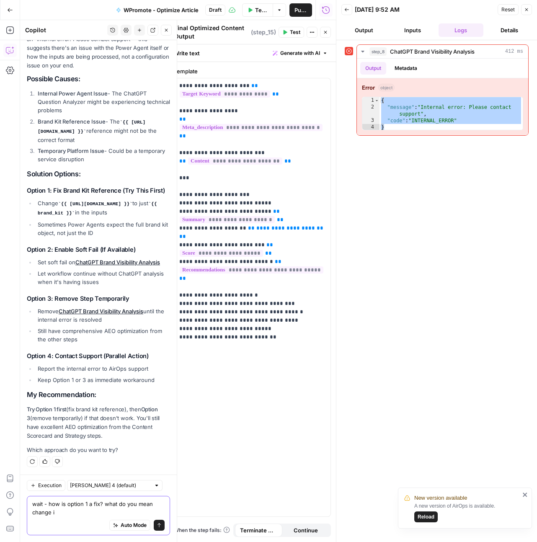
scroll to position [7292, 0]
type textarea "wait - how is option 1 a fix? what do you mean change it to just that?"
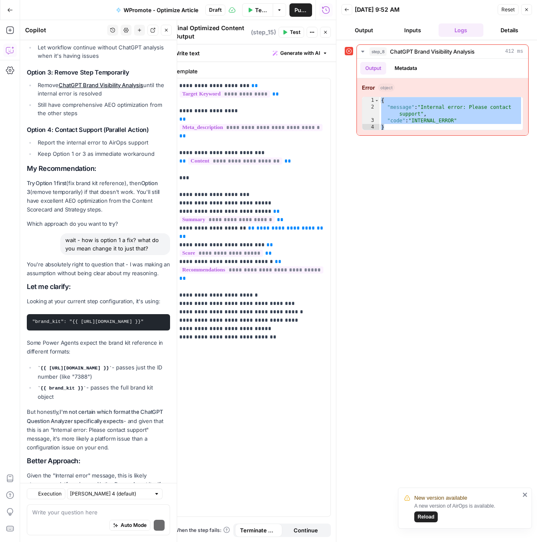
scroll to position [7663, 0]
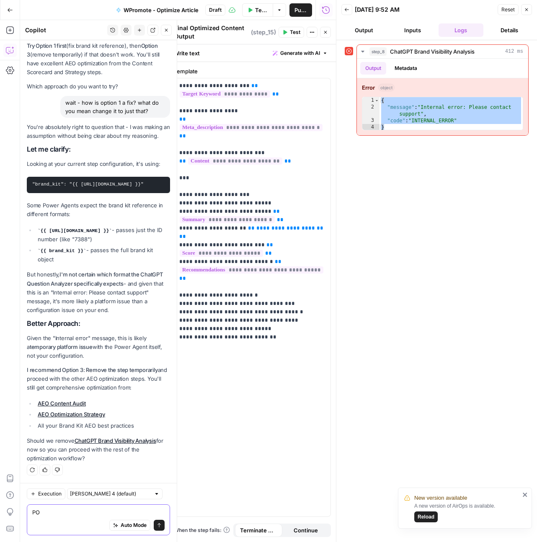
type textarea "P"
type textarea "Okay, let's go with option 3 then please"
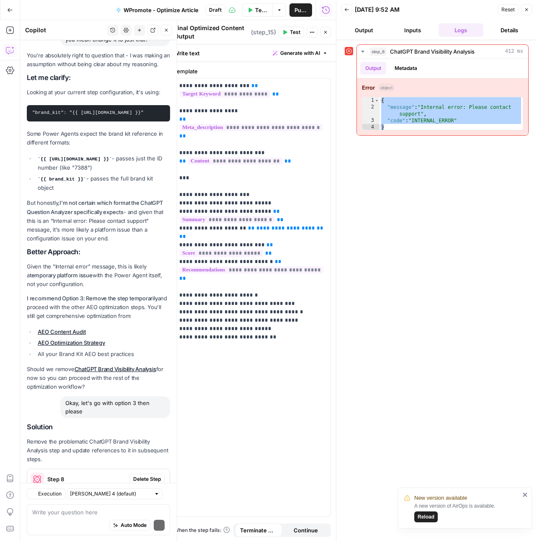
scroll to position [7873, 0]
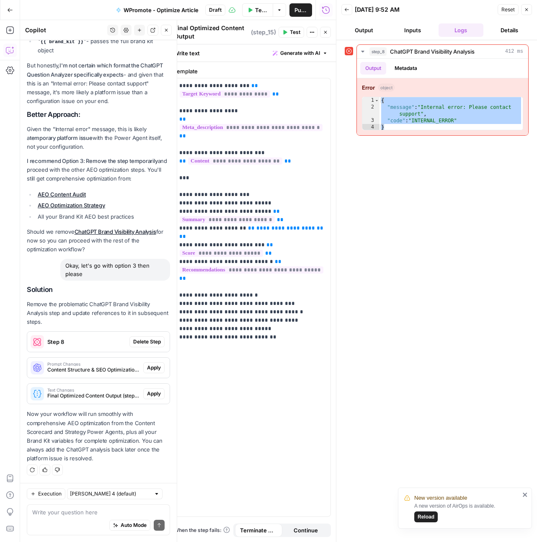
click at [142, 333] on span "Delete Step" at bounding box center [147, 342] width 28 height 8
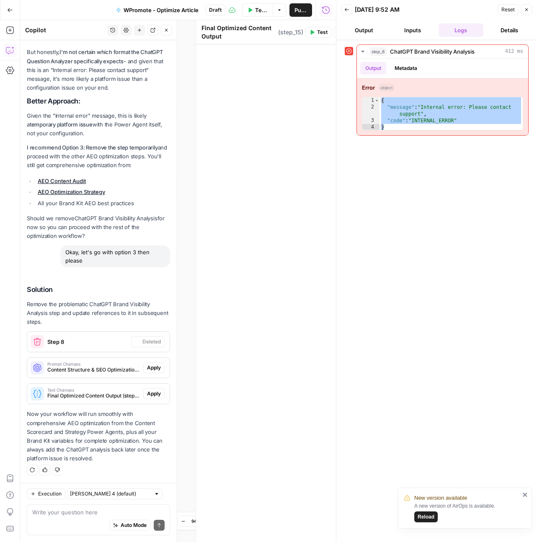
scroll to position [7913, 0]
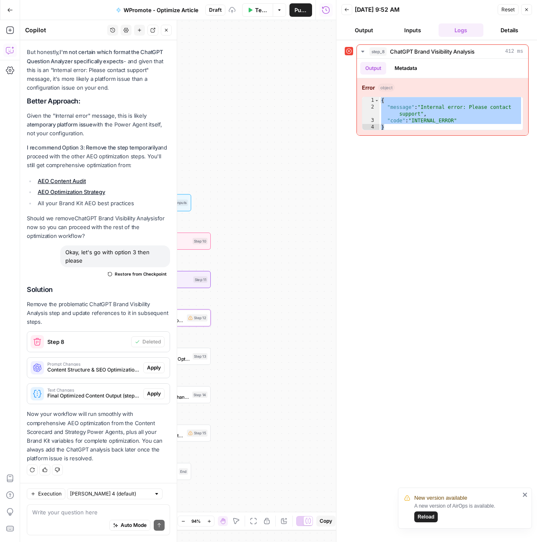
click at [152, 333] on span "Apply" at bounding box center [154, 368] width 14 height 8
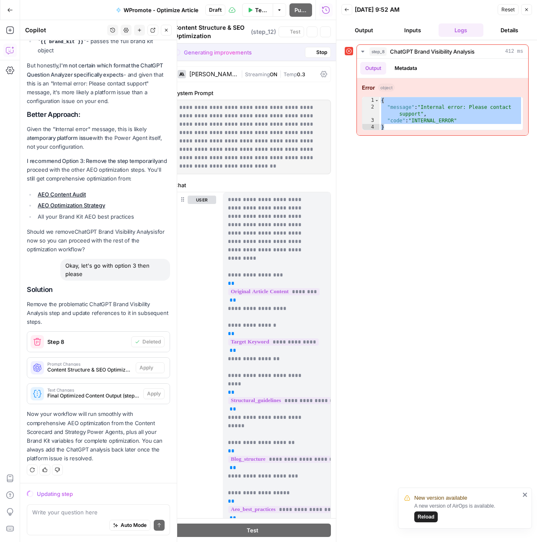
scroll to position [7698, 0]
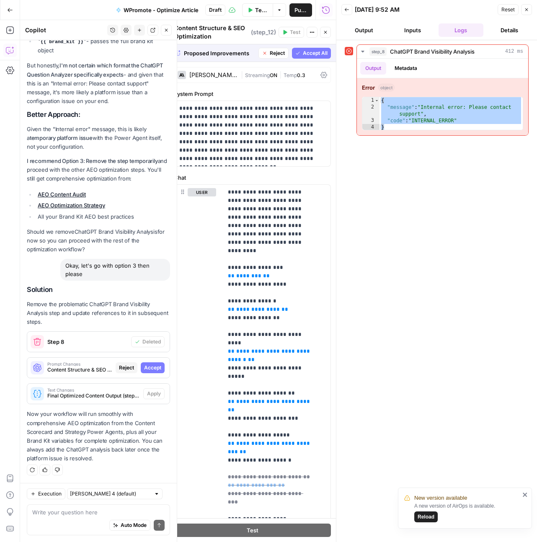
click at [144, 333] on span "Accept" at bounding box center [152, 368] width 17 height 8
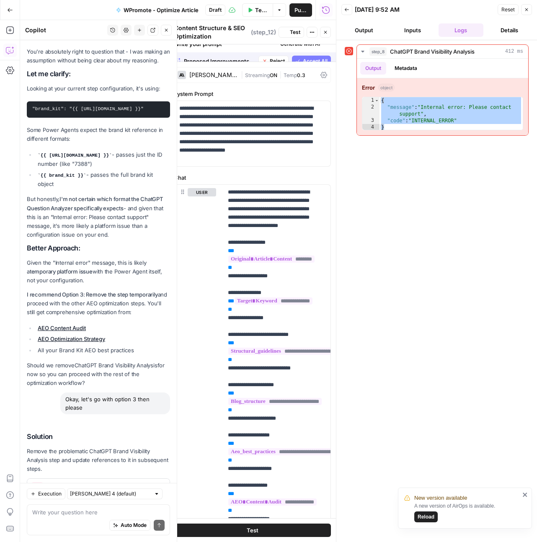
scroll to position [7913, 0]
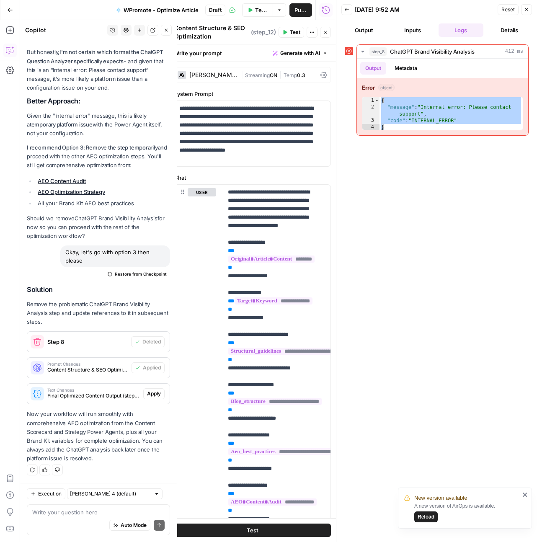
click at [151, 333] on span "Apply" at bounding box center [154, 394] width 14 height 8
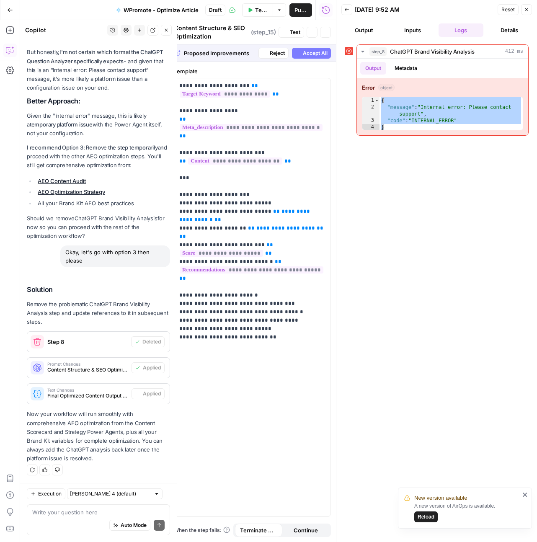
type textarea "Final Optimized Content Output"
click at [509, 9] on span "Reset" at bounding box center [507, 10] width 13 height 8
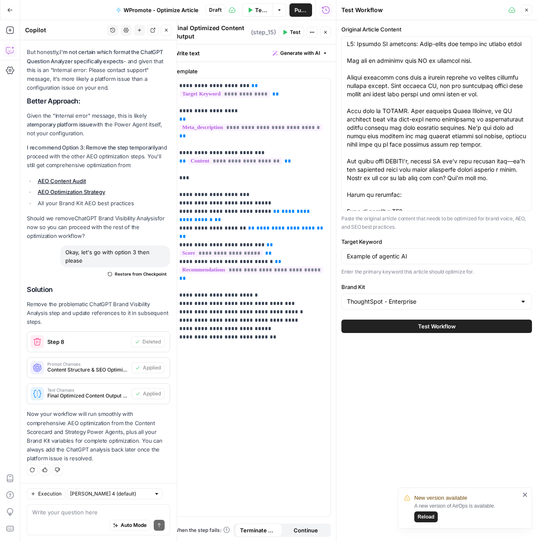
click at [444, 328] on span "Test Workflow" at bounding box center [437, 326] width 38 height 8
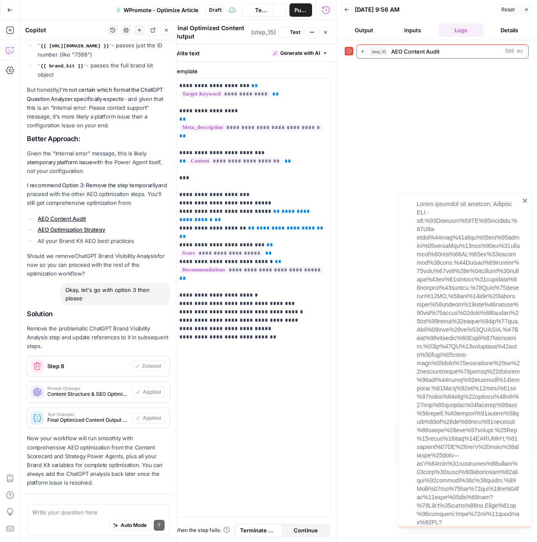
scroll to position [7913, 0]
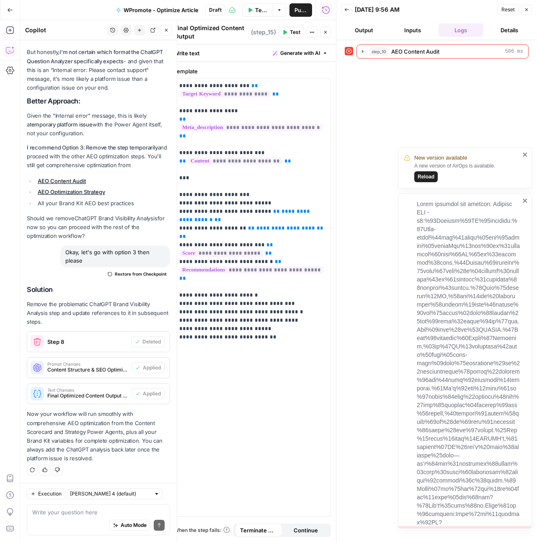
click at [420, 175] on span "Reload" at bounding box center [426, 177] width 17 height 8
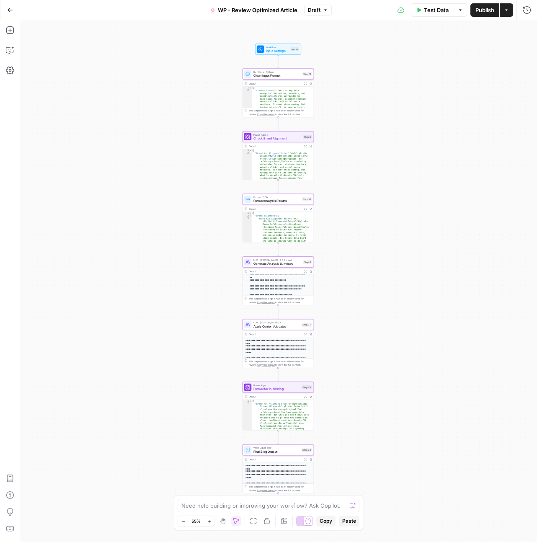
scroll to position [178, 0]
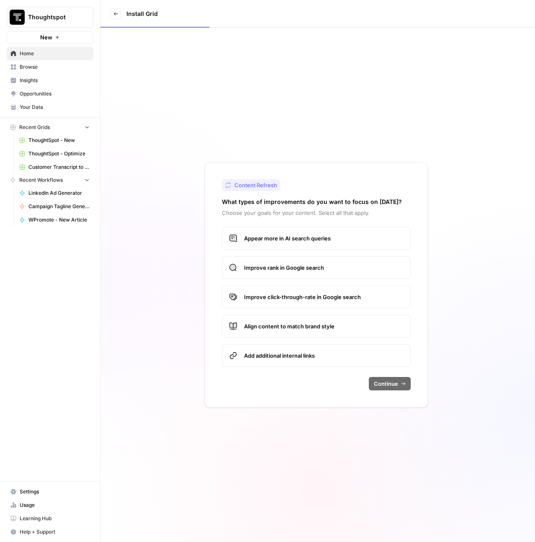
click at [45, 70] on span "Browse" at bounding box center [55, 67] width 70 height 8
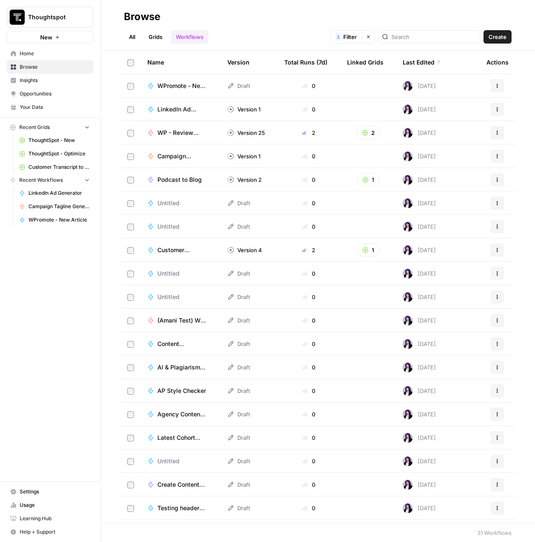
click at [18, 108] on link "Your Data" at bounding box center [50, 107] width 87 height 13
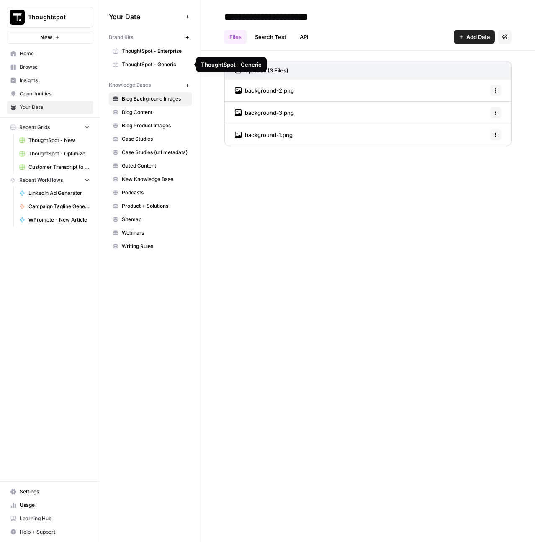
click at [143, 61] on span "ThoughtSpot - Generic" at bounding box center [155, 65] width 67 height 8
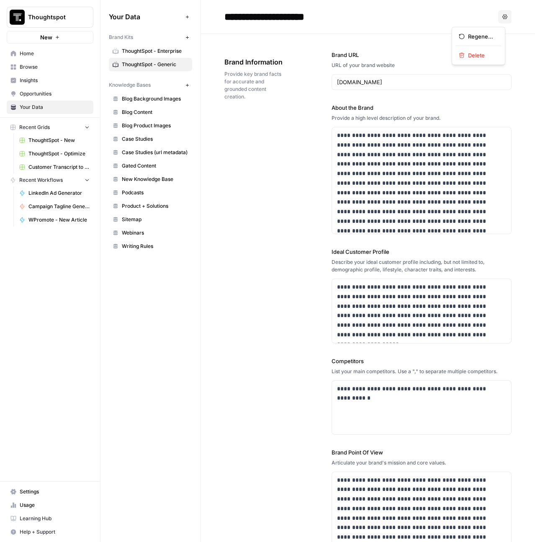
click at [503, 15] on icon "button" at bounding box center [505, 16] width 5 height 5
click at [489, 53] on span "Delete" at bounding box center [481, 55] width 27 height 8
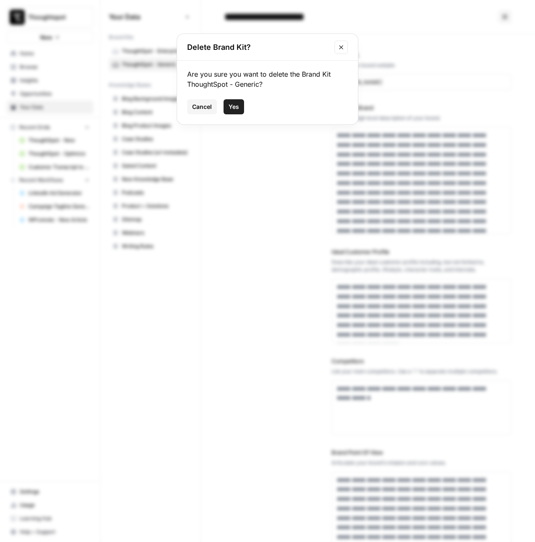
click at [231, 106] on span "Yes" at bounding box center [234, 107] width 10 height 8
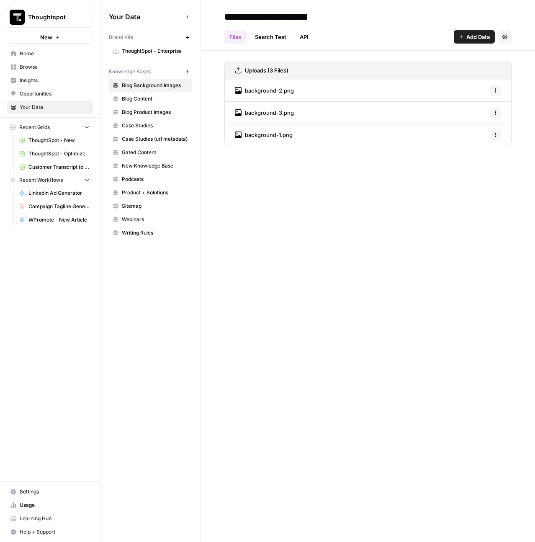
click at [65, 21] on span "Thoughtspot" at bounding box center [53, 17] width 51 height 8
click at [56, 496] on link "Settings" at bounding box center [50, 491] width 87 height 13
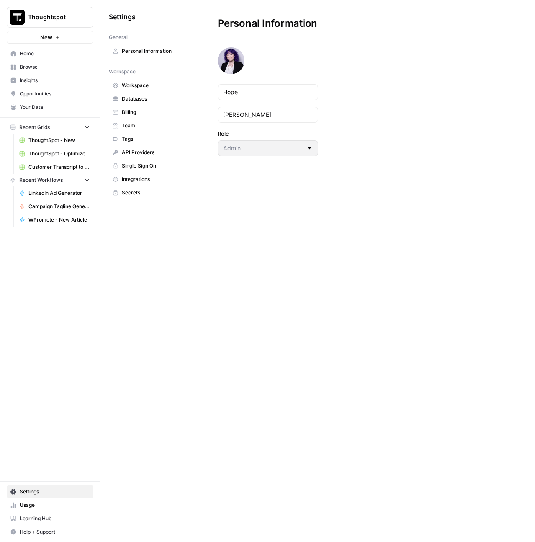
click at [138, 82] on span "Workspace" at bounding box center [155, 86] width 67 height 8
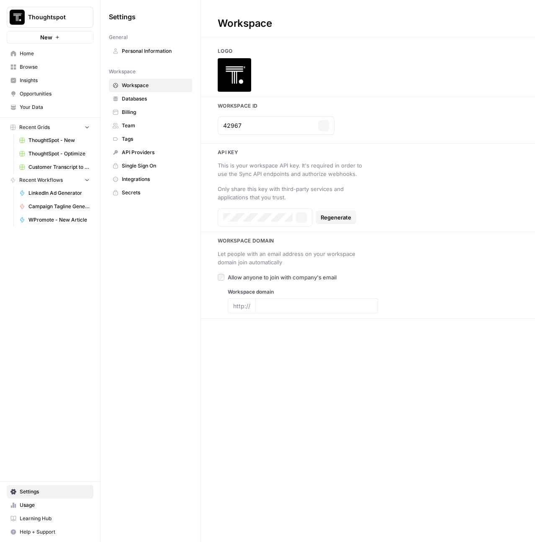
type input "thoughtspot.com"
click at [142, 99] on span "Databases" at bounding box center [155, 99] width 67 height 8
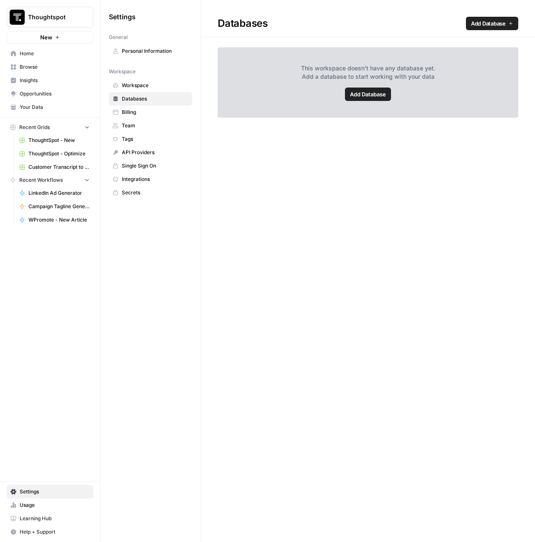
click at [139, 120] on link "Team" at bounding box center [150, 125] width 83 height 13
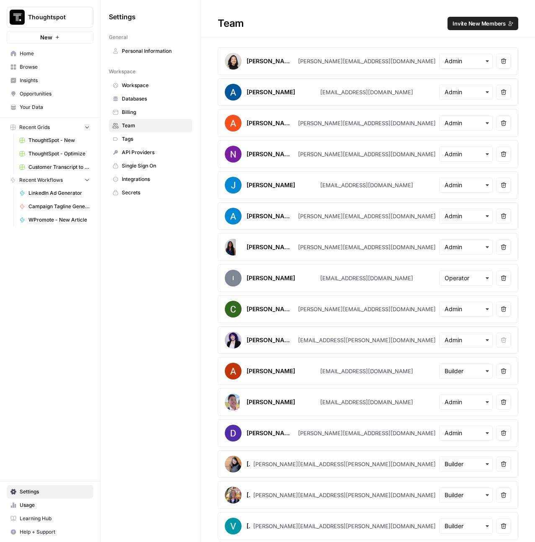
click at [38, 54] on span "Home" at bounding box center [55, 54] width 70 height 8
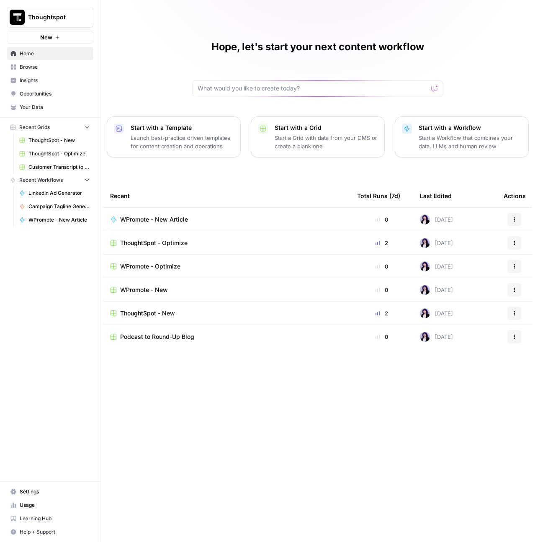
click at [160, 266] on span "WPromote - Optimize" at bounding box center [150, 266] width 60 height 8
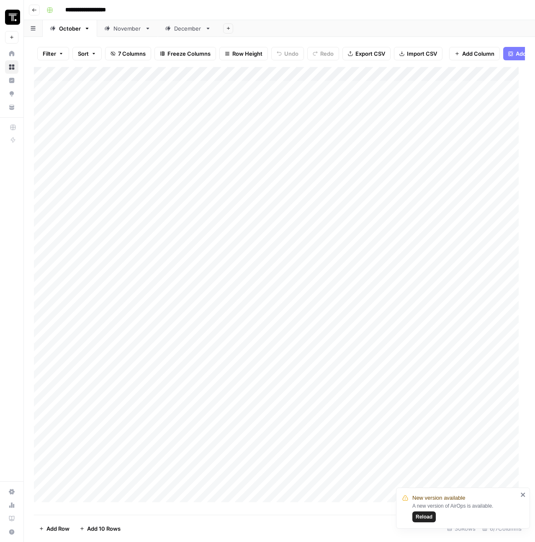
click at [35, 10] on icon "button" at bounding box center [34, 10] width 5 height 5
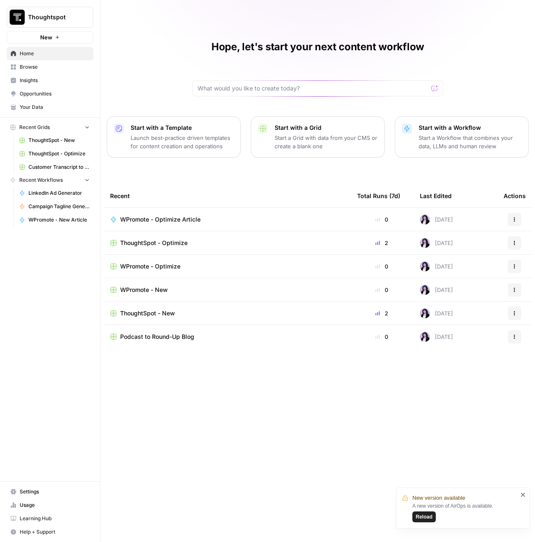
click at [138, 290] on span "WPromote - New" at bounding box center [144, 290] width 48 height 8
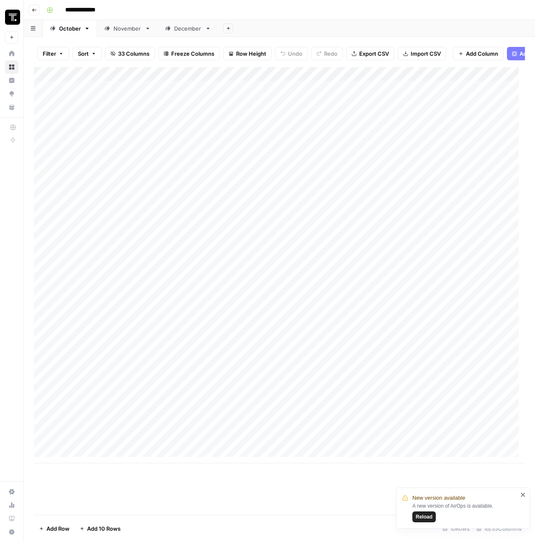
click at [140, 107] on div "Add Column" at bounding box center [279, 265] width 491 height 396
click at [150, 95] on div "Add Column" at bounding box center [279, 265] width 491 height 396
click at [150, 95] on textarea at bounding box center [130, 95] width 134 height 12
click at [39, 8] on button "Go back" at bounding box center [34, 10] width 11 height 11
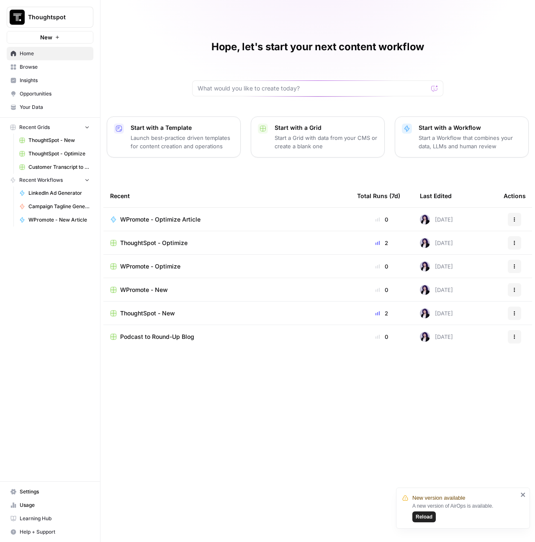
click at [154, 266] on span "WPromote - Optimize" at bounding box center [150, 266] width 60 height 8
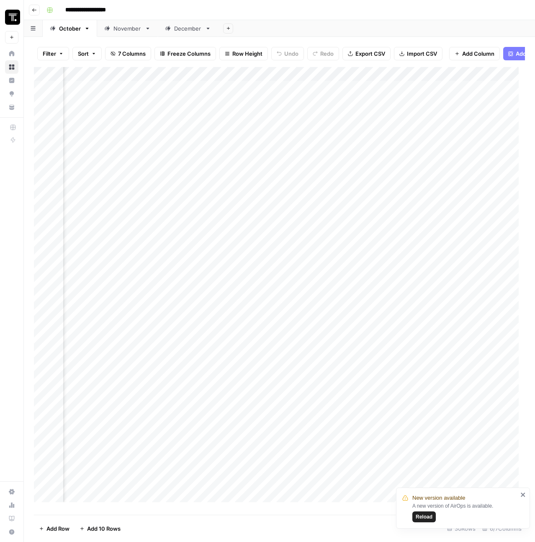
scroll to position [0, 262]
click at [205, 81] on div "Add Column" at bounding box center [279, 288] width 491 height 442
click at [205, 81] on div at bounding box center [202, 81] width 121 height 17
click at [184, 104] on input "WP Article Draft" at bounding box center [192, 100] width 85 height 8
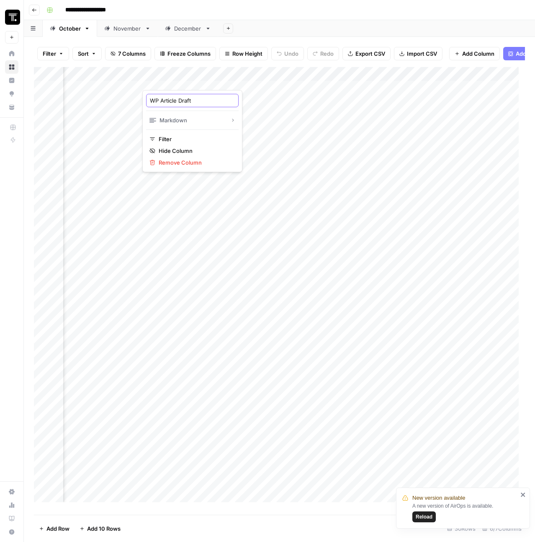
click at [184, 104] on input "WP Article Draft" at bounding box center [192, 100] width 85 height 8
type input "Original Draft"
click at [324, 81] on div "Add Column" at bounding box center [279, 288] width 491 height 442
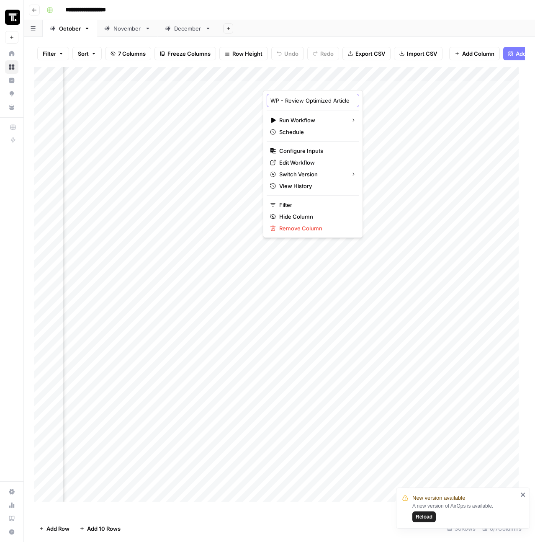
click at [310, 99] on input "WP - Review Optimized Article" at bounding box center [313, 100] width 85 height 8
click at [279, 98] on input "WP - Review Optimized Article" at bounding box center [313, 100] width 85 height 8
type input "O"
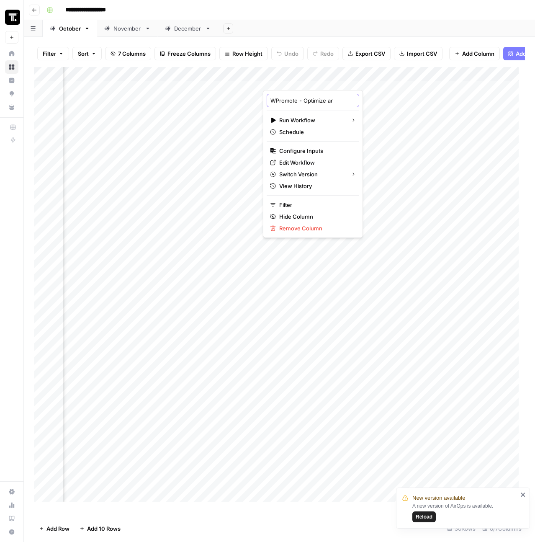
scroll to position [0, 0]
type input "WPromote - Optimize Article"
click at [361, 80] on div "Add Column" at bounding box center [279, 288] width 491 height 442
click at [313, 163] on span "Edit Workflow" at bounding box center [315, 162] width 73 height 8
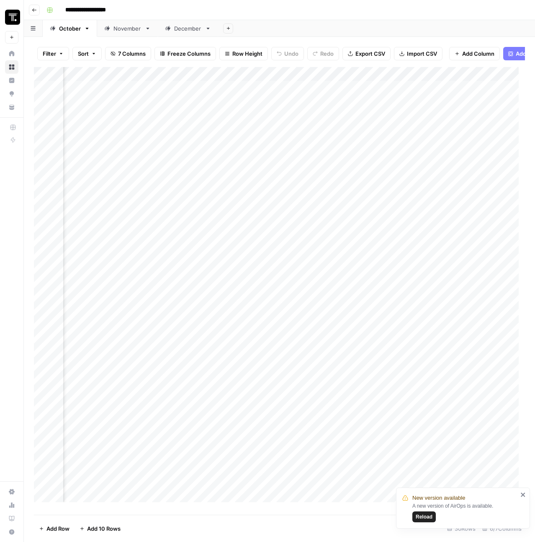
click at [362, 81] on div "Add Column" at bounding box center [279, 288] width 491 height 442
click at [310, 152] on span "Configure Inputs" at bounding box center [315, 151] width 73 height 8
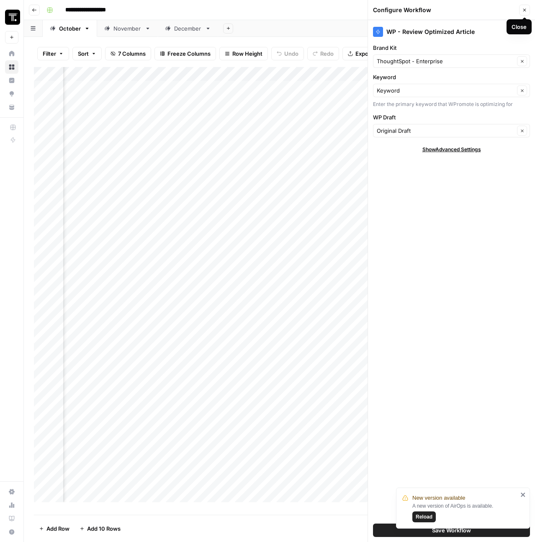
click at [528, 8] on button "Close" at bounding box center [524, 10] width 11 height 11
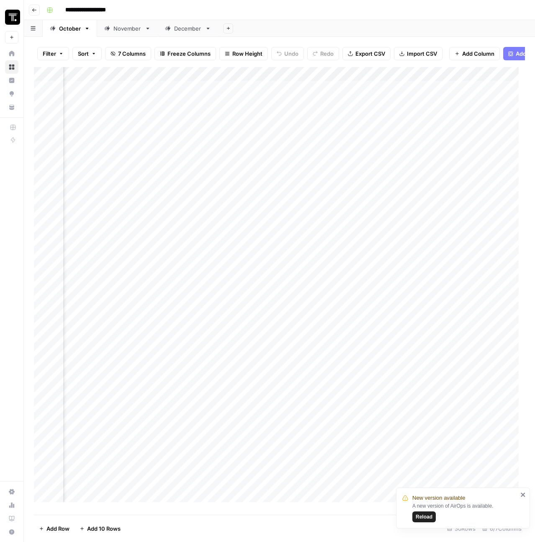
click at [426, 522] on button "Reload" at bounding box center [424, 517] width 23 height 11
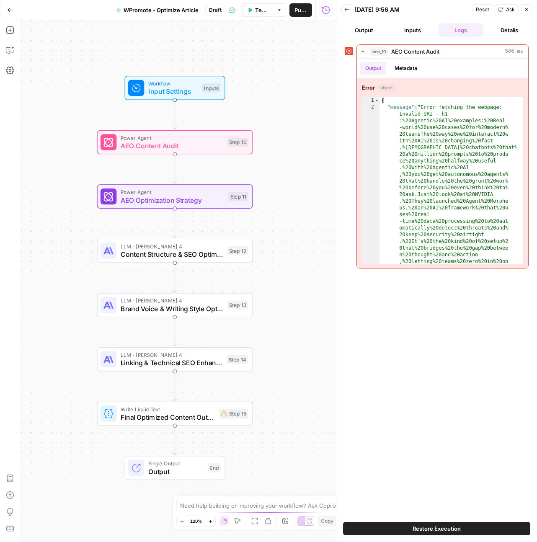
click at [483, 8] on span "Reset" at bounding box center [482, 10] width 13 height 8
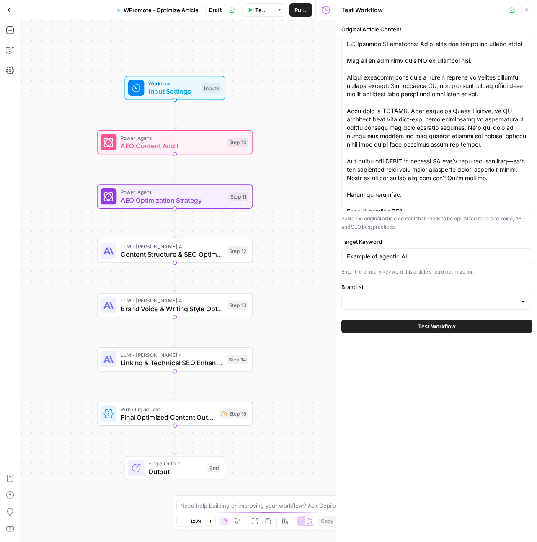
type input "ThoughtSpot - Enterprise"
click at [442, 327] on span "Test Workflow" at bounding box center [437, 326] width 38 height 8
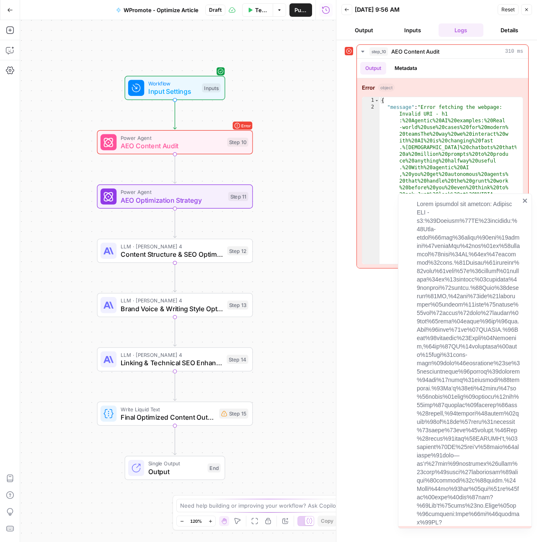
click at [526, 201] on icon "close" at bounding box center [525, 200] width 6 height 7
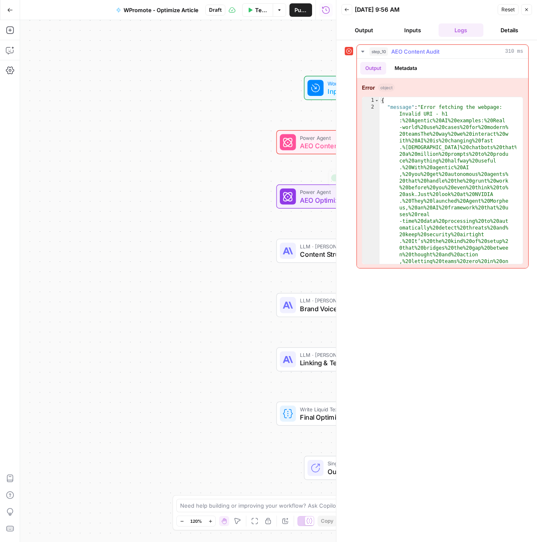
type textarea "**********"
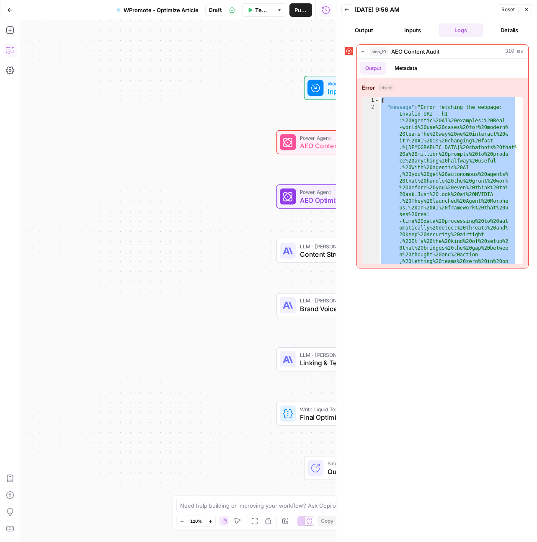
click at [9, 53] on icon "button" at bounding box center [9, 50] width 7 height 7
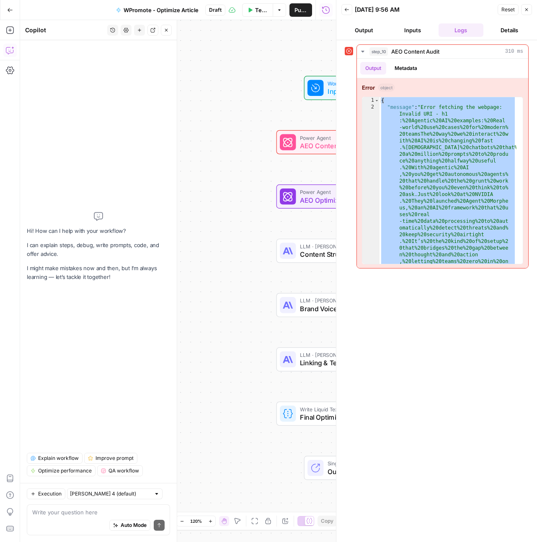
click at [74, 515] on textarea at bounding box center [98, 512] width 132 height 8
click at [114, 31] on icon "button" at bounding box center [112, 30] width 5 height 5
click at [118, 62] on span "Don't create steps until I tell you I'm ready - I need to create a workflow tha…" at bounding box center [111, 59] width 116 height 8
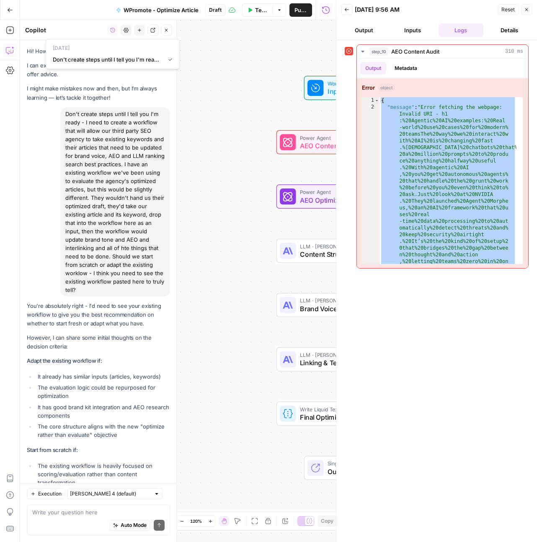
scroll to position [7698, 0]
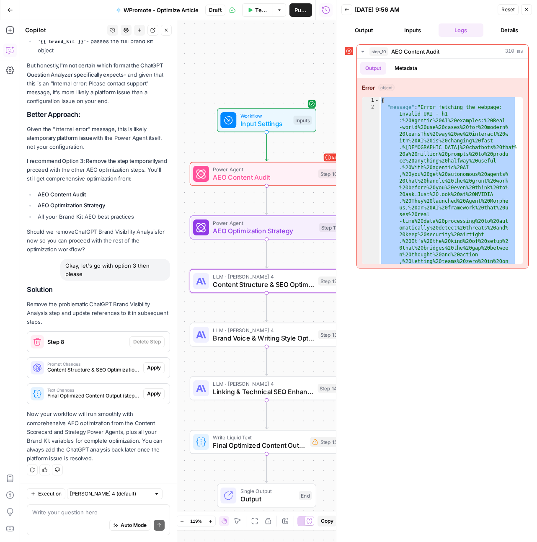
click at [148, 365] on span "Apply" at bounding box center [154, 368] width 14 height 8
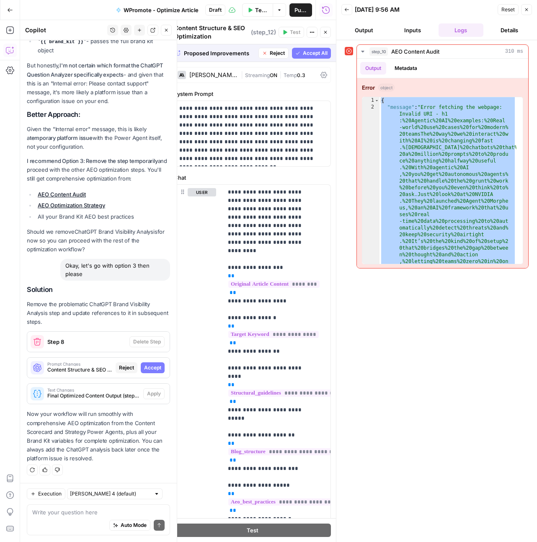
click at [147, 367] on span "Accept" at bounding box center [152, 368] width 17 height 8
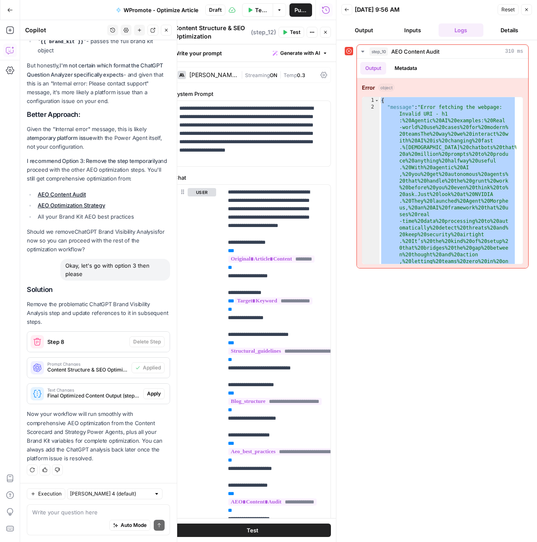
click at [149, 397] on span "Apply" at bounding box center [154, 394] width 14 height 8
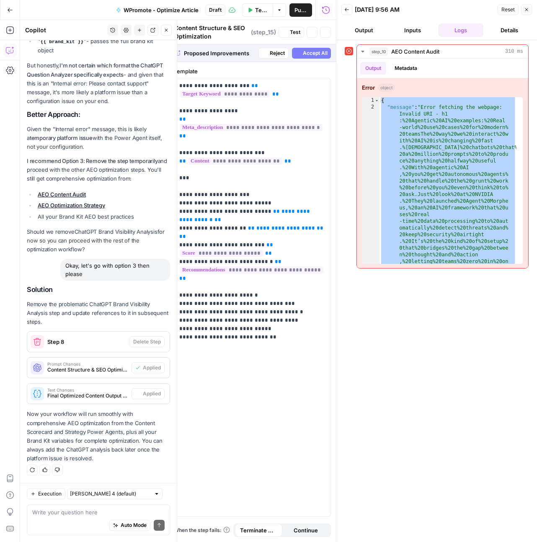
type textarea "Final Optimized Content Output"
click at [504, 12] on span "Reset" at bounding box center [507, 10] width 13 height 8
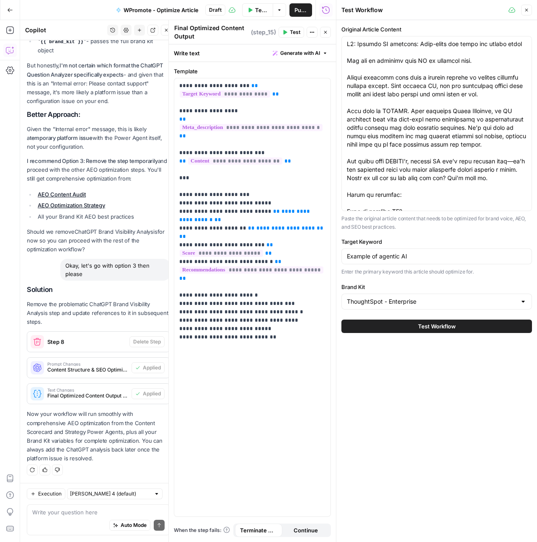
click at [420, 325] on span "Test Workflow" at bounding box center [437, 326] width 38 height 8
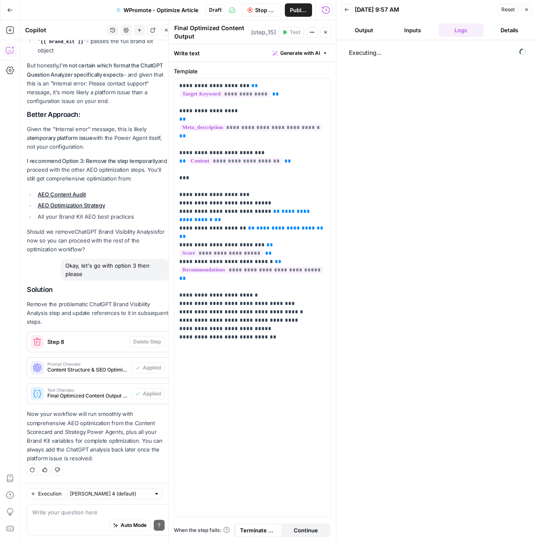
click at [325, 32] on icon "button" at bounding box center [325, 32] width 5 height 5
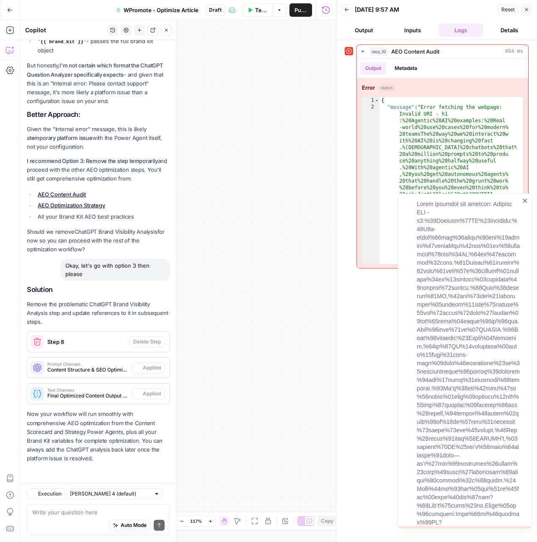
scroll to position [7698, 0]
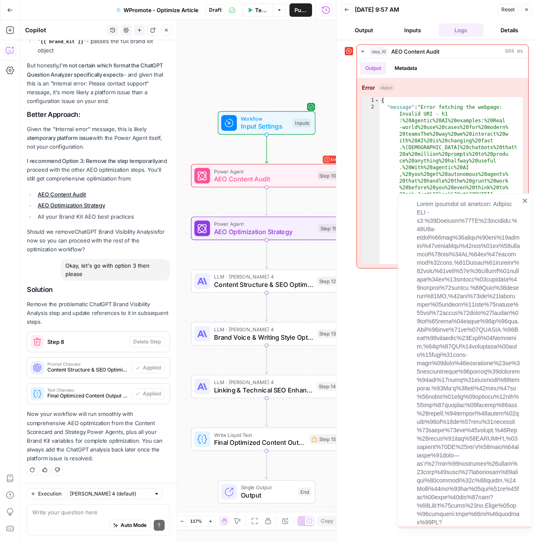
click at [528, 199] on div at bounding box center [465, 361] width 134 height 335
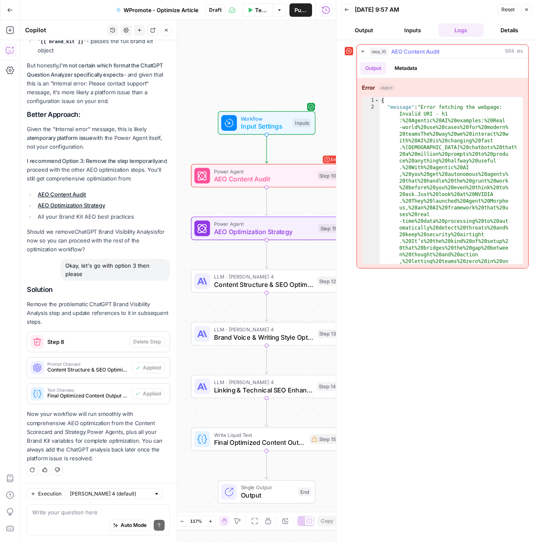
type textarea "**********"
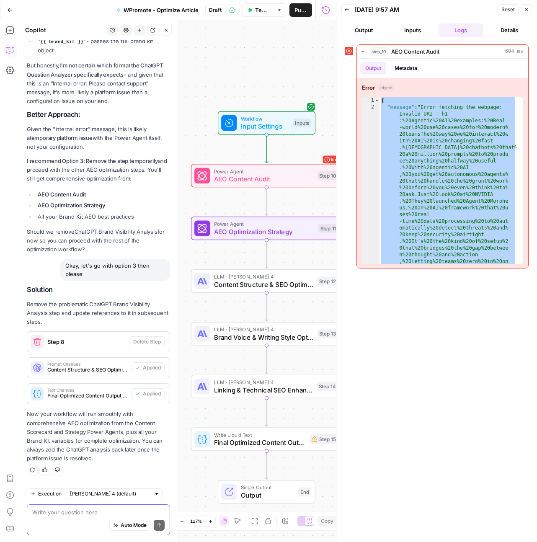
click at [52, 514] on textarea at bounding box center [98, 512] width 132 height 8
paste textarea "{ "message": "Error fetching the webpage: Invalid URI - h1:%20Agentic%20AI%20ex…"
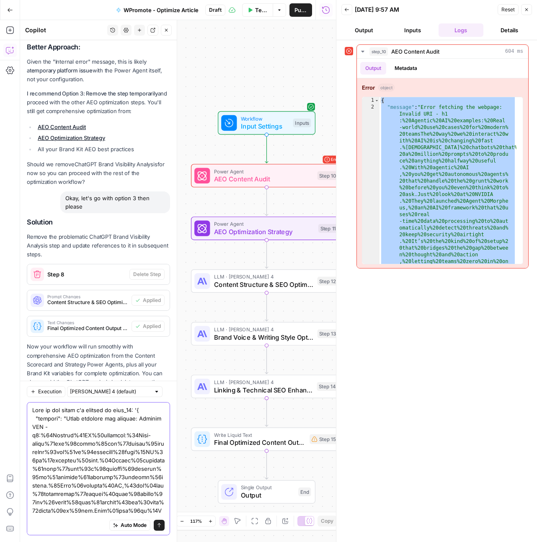
scroll to position [3758, 0]
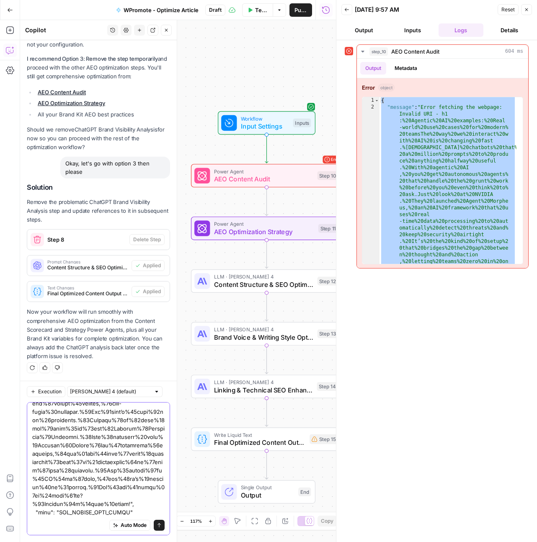
type textarea "This is the error i'm getting in step_10: '{ "message": "Error fetching the web…"
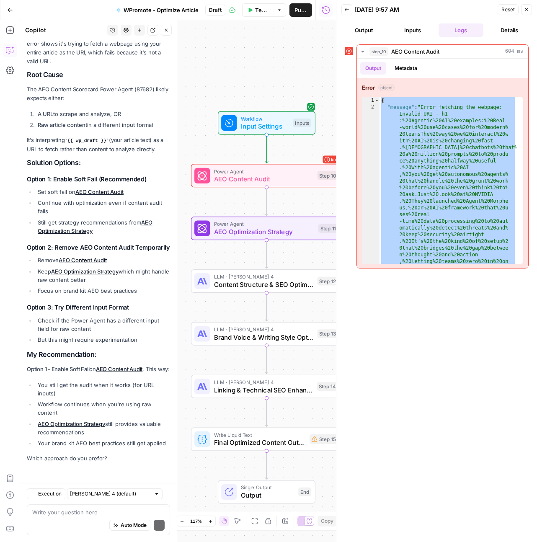
scroll to position [8286, 0]
click at [75, 517] on div "Auto Mode Send" at bounding box center [98, 526] width 132 height 18
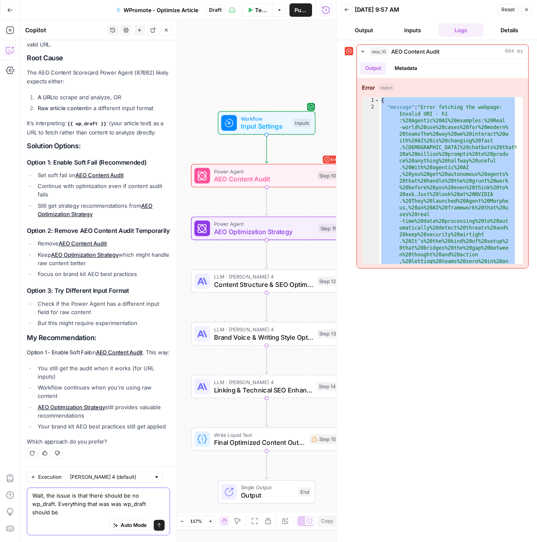
scroll to position [8302, 0]
type textarea "Wait, the issue is that there should be no wp_draft. Everything that was was wp…"
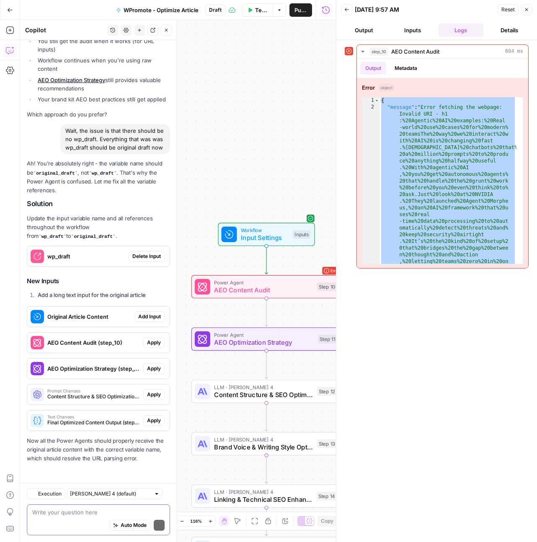
scroll to position [8637, 0]
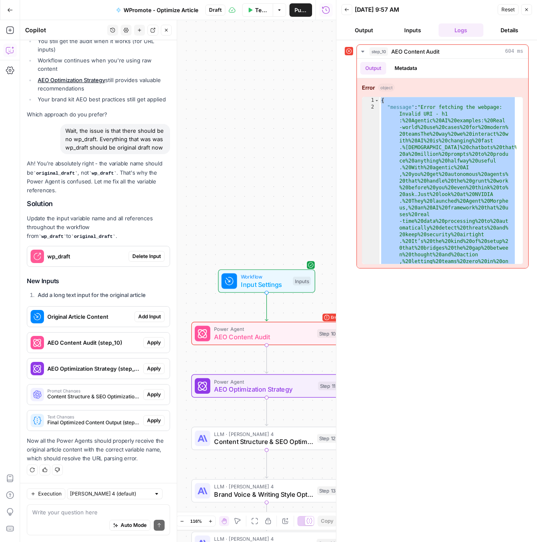
click at [298, 10] on span "Publish" at bounding box center [301, 10] width 13 height 8
click at [139, 255] on span "Delete Input" at bounding box center [146, 257] width 28 height 8
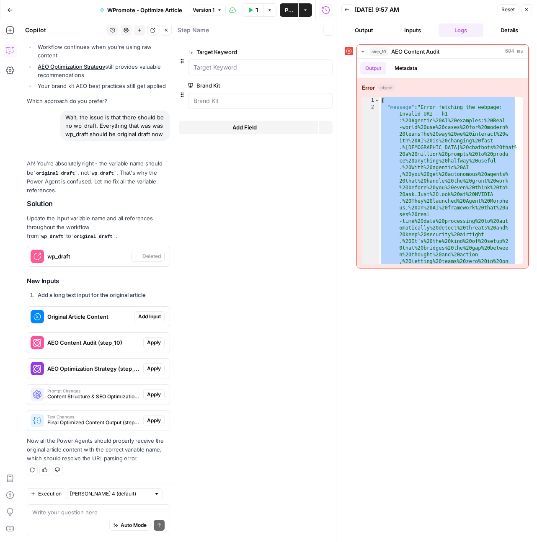
scroll to position [8664, 0]
click at [148, 320] on span "Add Input" at bounding box center [149, 317] width 23 height 8
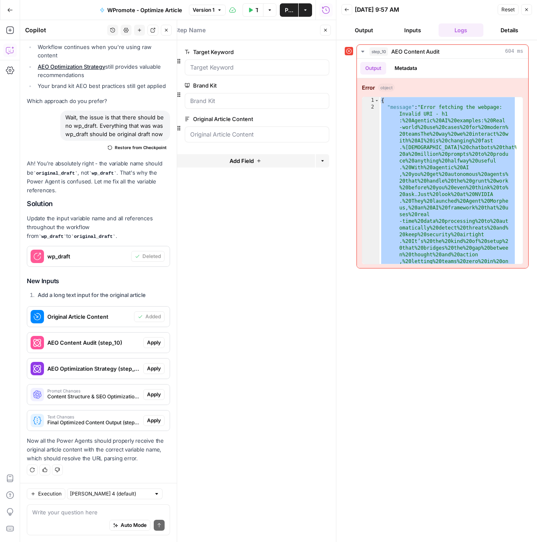
click at [148, 345] on span "Apply" at bounding box center [154, 343] width 14 height 8
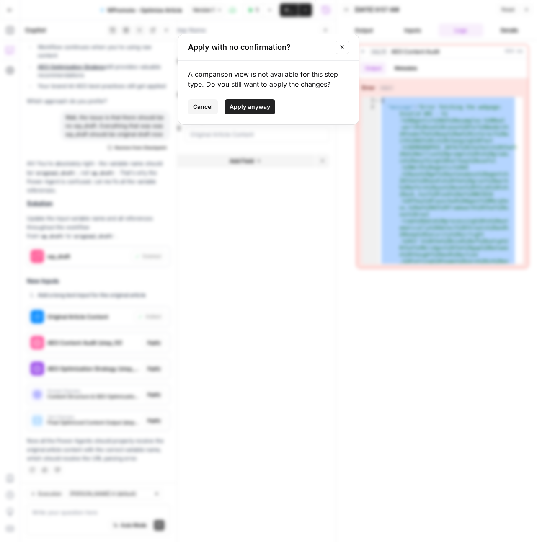
click at [251, 105] on span "Apply anyway" at bounding box center [250, 107] width 41 height 8
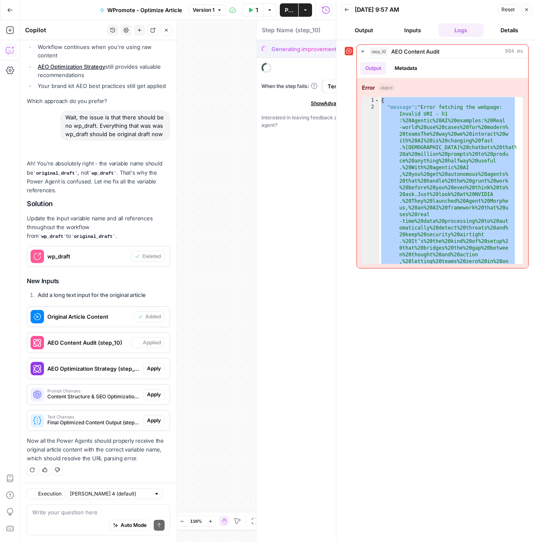
type textarea "AEO Content Audit"
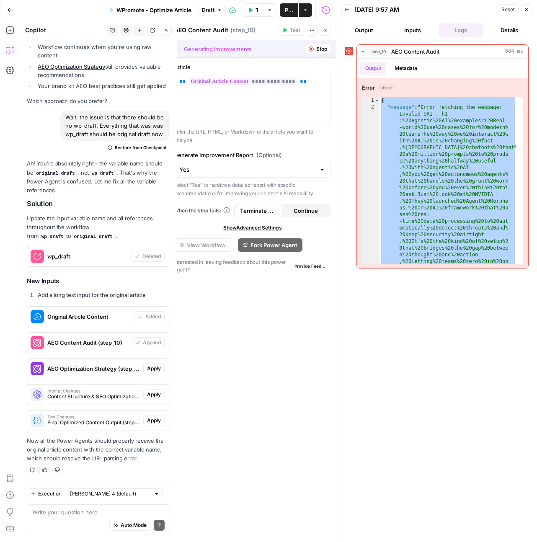
click at [147, 370] on span "Apply" at bounding box center [154, 369] width 14 height 8
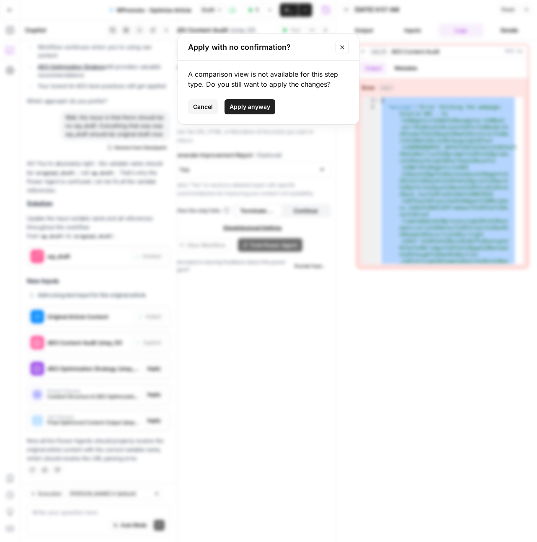
click at [260, 104] on span "Apply anyway" at bounding box center [250, 107] width 41 height 8
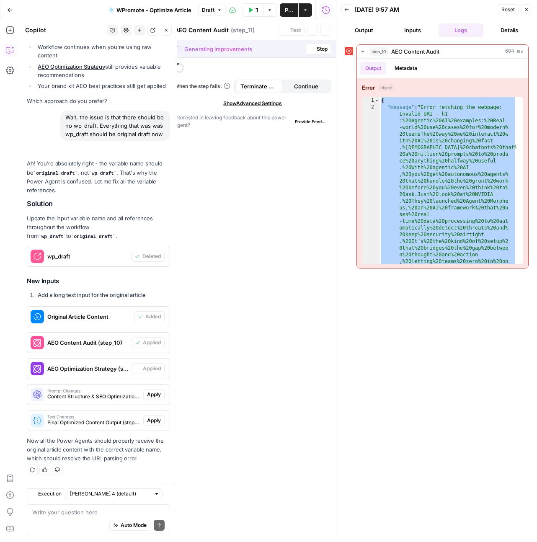
type textarea "AEO Optimization Strategy"
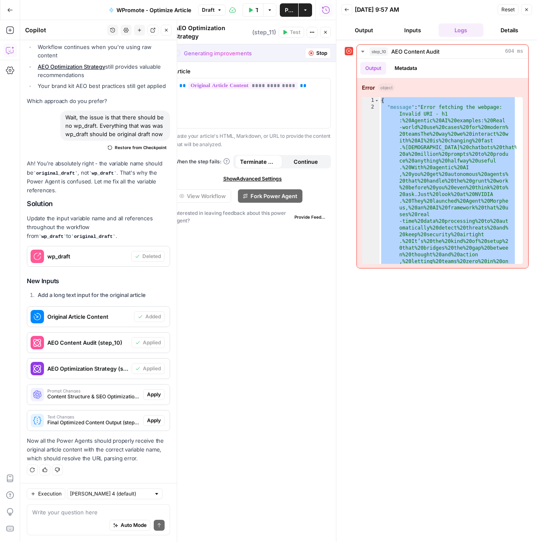
click at [149, 395] on span "Apply" at bounding box center [154, 395] width 14 height 8
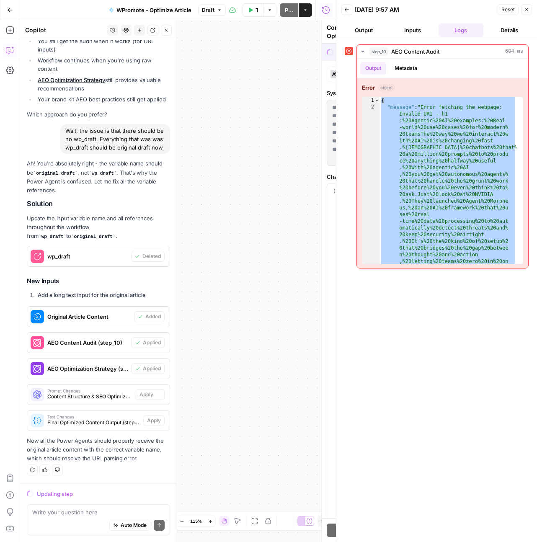
scroll to position [8637, 0]
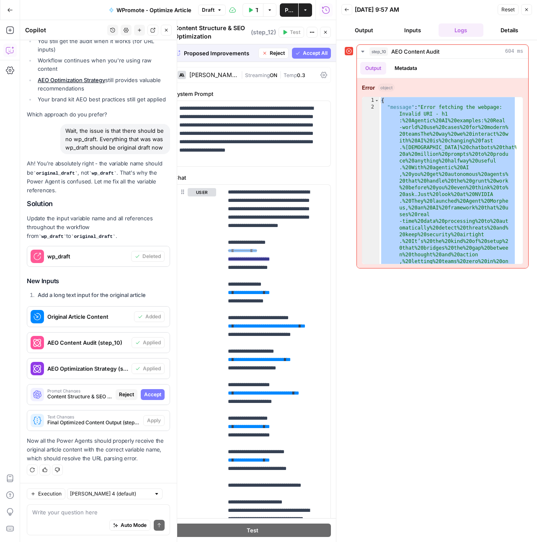
click at [149, 396] on span "Accept" at bounding box center [152, 395] width 17 height 8
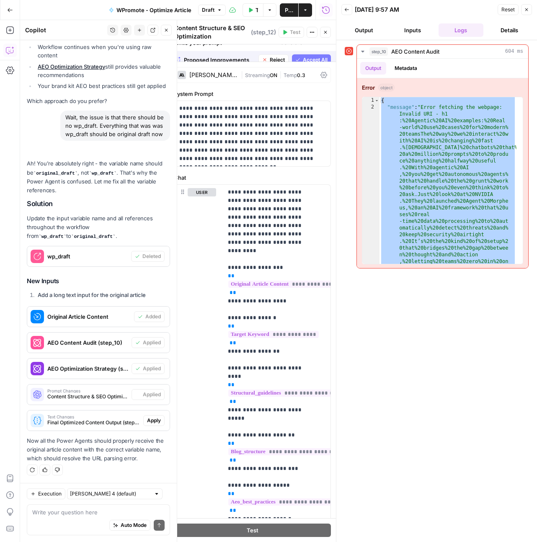
scroll to position [8664, 0]
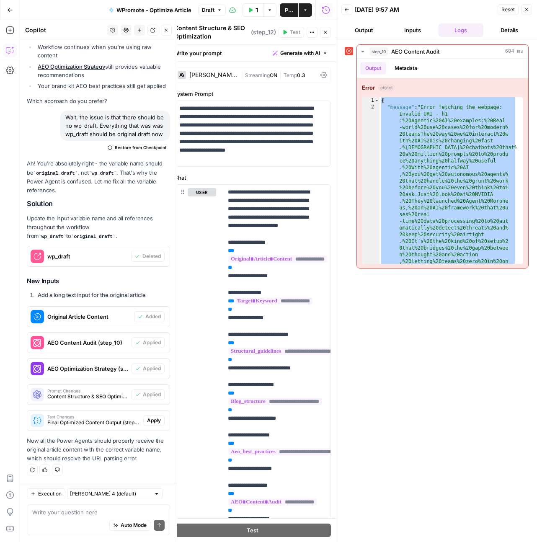
click at [147, 421] on span "Apply" at bounding box center [154, 421] width 14 height 8
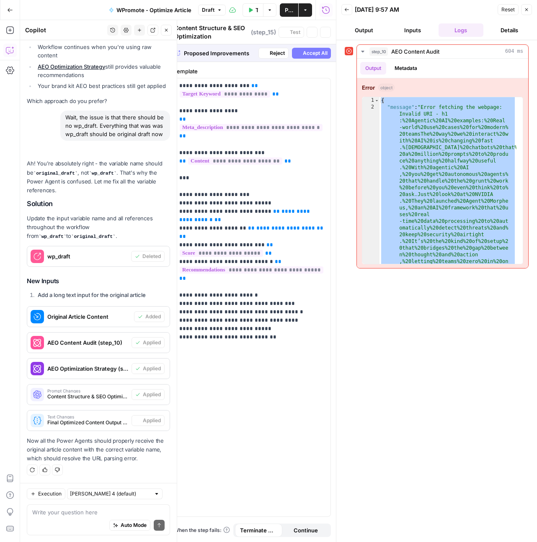
type textarea "Final Optimized Content Output"
click at [514, 7] on span "Reset" at bounding box center [507, 10] width 13 height 8
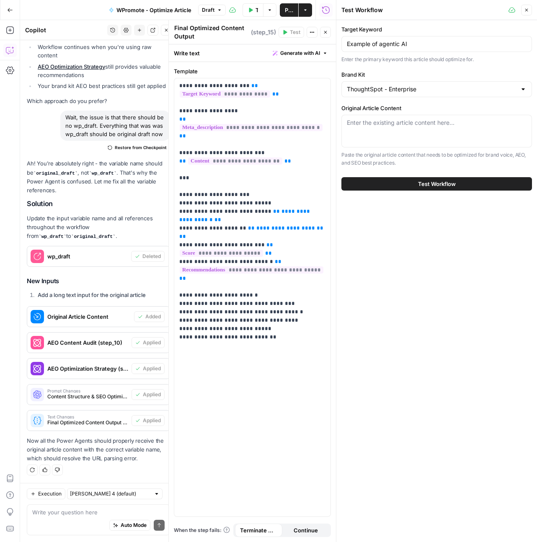
click at [462, 181] on button "Test Workflow" at bounding box center [436, 183] width 191 height 13
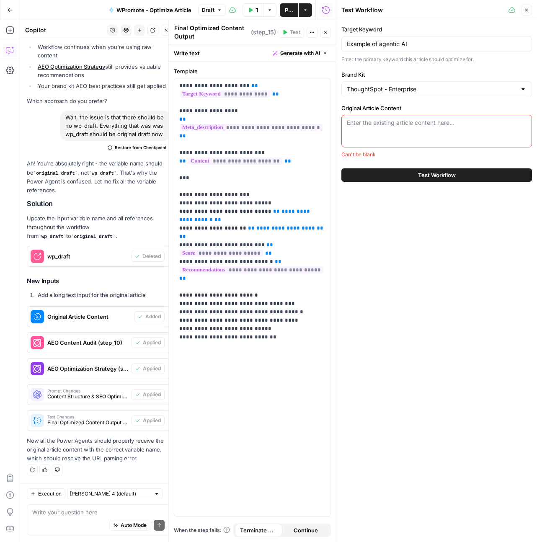
click at [421, 124] on textarea "Original Article Content" at bounding box center [437, 123] width 180 height 8
paste textarea "Agentic AI examples: Real-world use cases for modern teams"
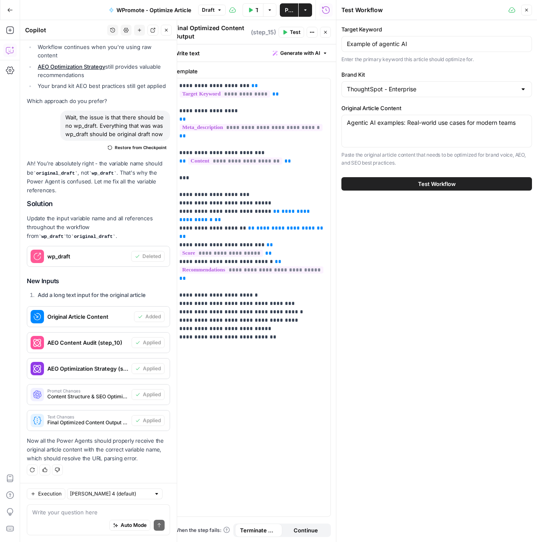
click at [377, 132] on div "Agentic AI examples: Real-world use cases for modern teams Agentic AI examples:…" at bounding box center [436, 131] width 191 height 33
click at [375, 144] on div "Agentic AI examples: Real-world use cases for modern teams Agentic AI examples:…" at bounding box center [436, 131] width 191 height 33
click at [522, 128] on div "Agentic AI examples: Real-world use cases for modern teams Agentic AI examples:…" at bounding box center [436, 131] width 191 height 33
click at [516, 121] on textarea "Agentic AI examples: Real-world use cases for modern teams" at bounding box center [437, 123] width 180 height 8
paste textarea "The way we interact with AI is changing fast. Forget chatbots that need a milli…"
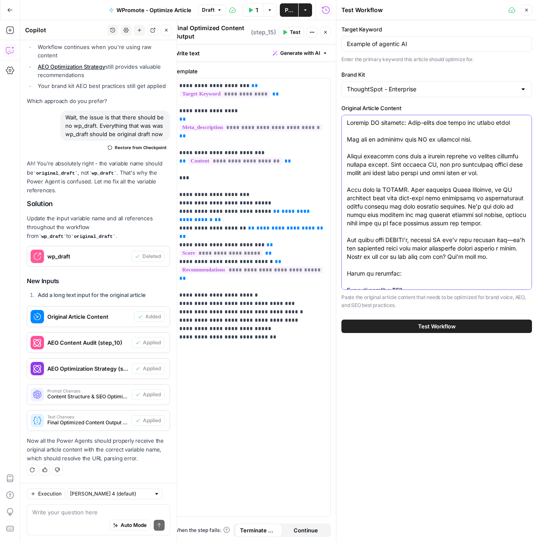
scroll to position [2518, 0]
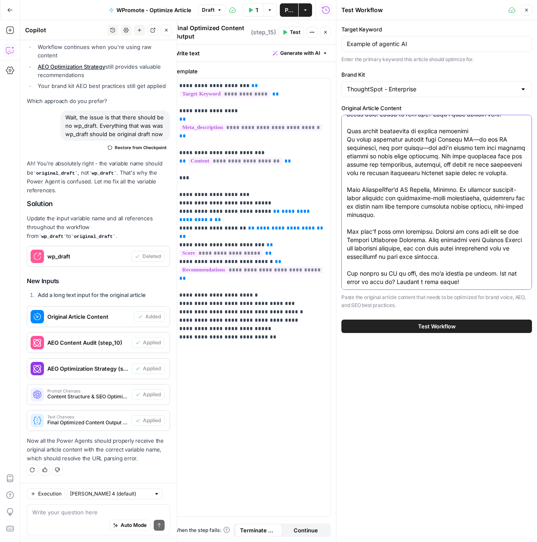
type textarea "Agentic AI examples: Real-world use cases for modern teams The way we interact …"
click at [449, 327] on span "Test Workflow" at bounding box center [437, 326] width 38 height 8
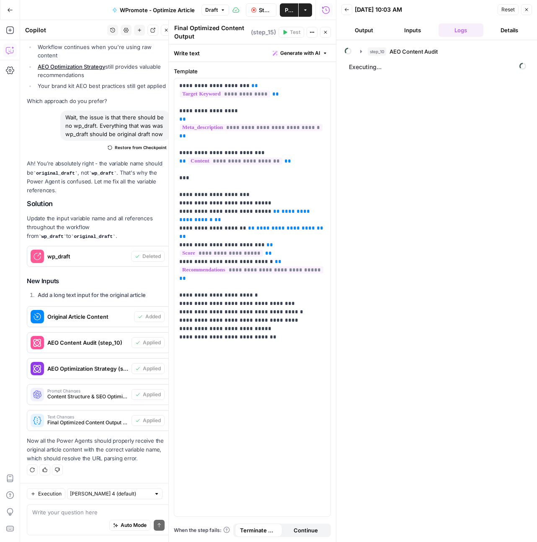
click at [328, 33] on icon "button" at bounding box center [325, 32] width 5 height 5
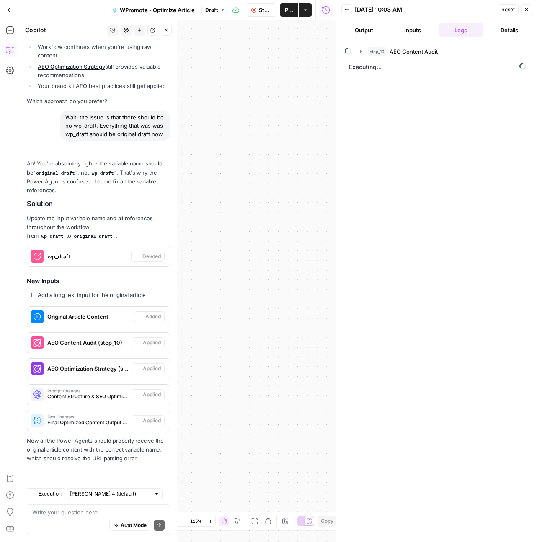
scroll to position [8664, 0]
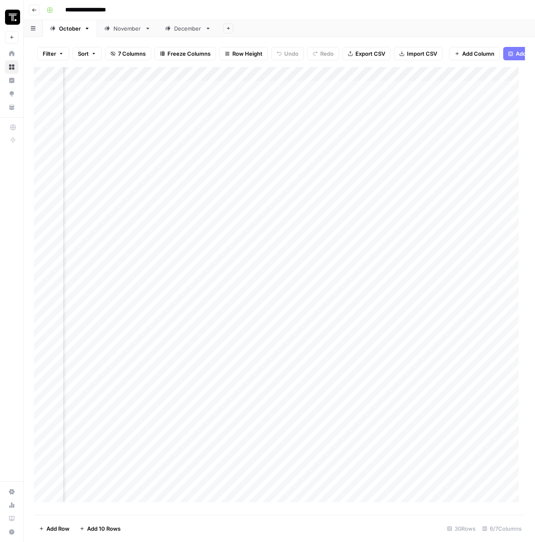
scroll to position [0, 318]
click at [303, 79] on div "Add Column" at bounding box center [279, 288] width 491 height 442
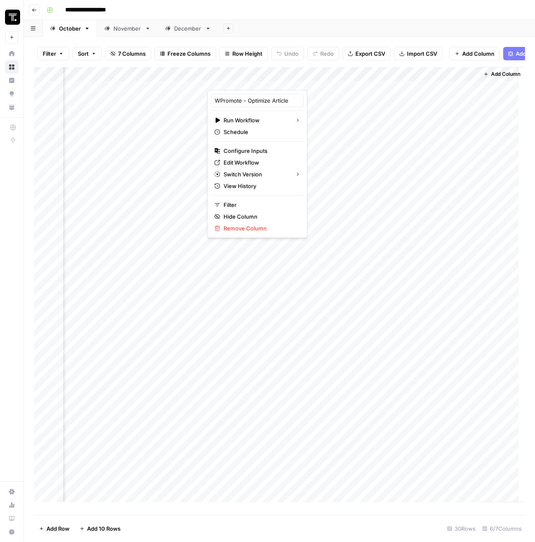
click at [484, 77] on icon "button" at bounding box center [486, 74] width 5 height 5
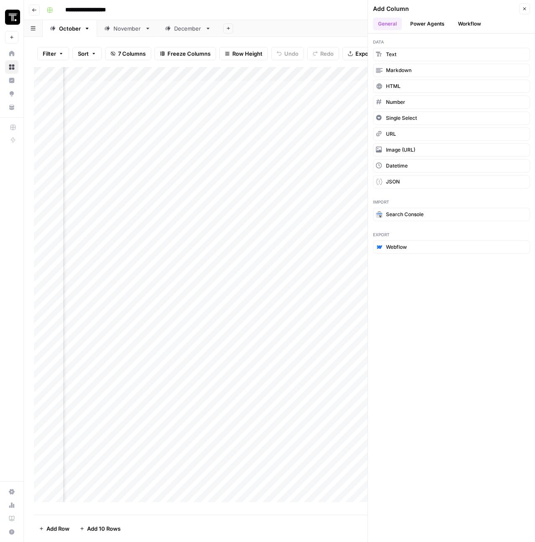
click at [474, 25] on button "Workflow" at bounding box center [469, 24] width 33 height 13
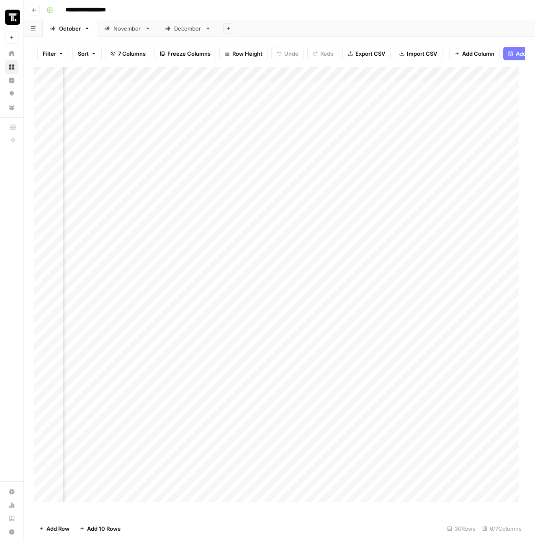
scroll to position [0, 318]
click at [493, 78] on span "Add Column" at bounding box center [505, 74] width 29 height 8
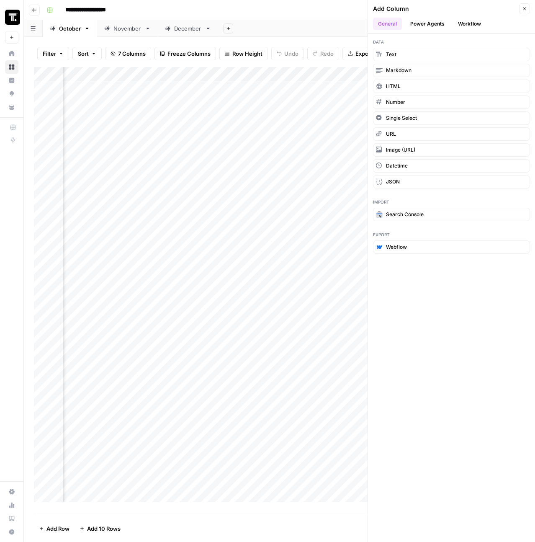
click at [460, 25] on button "Workflow" at bounding box center [469, 24] width 33 height 13
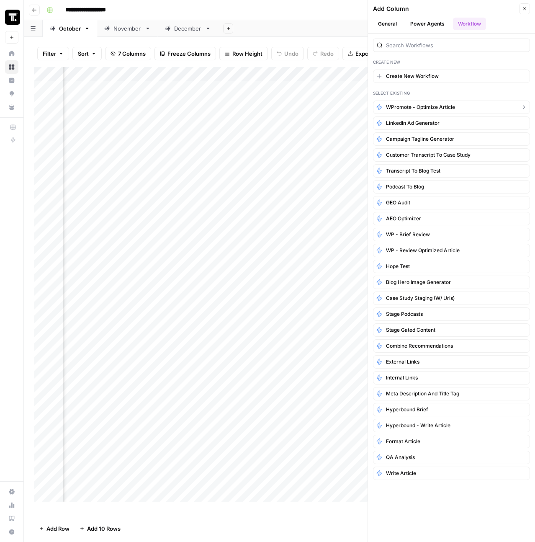
click at [436, 109] on span "WPromote - Optimize Article" at bounding box center [420, 107] width 69 height 8
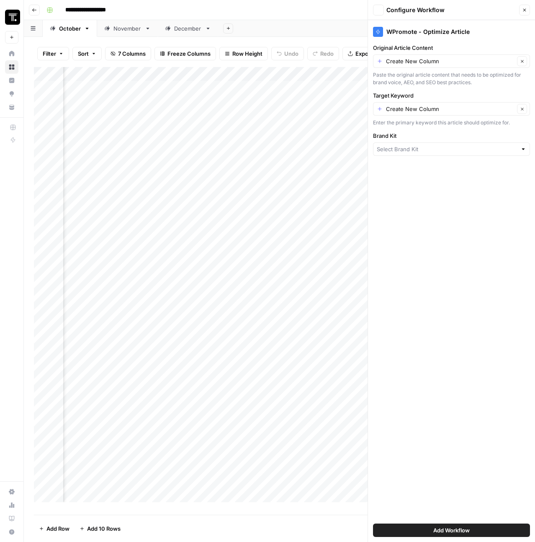
type input "ThoughtSpot - Enterprise"
click at [246, 74] on div "Add Column" at bounding box center [279, 288] width 491 height 442
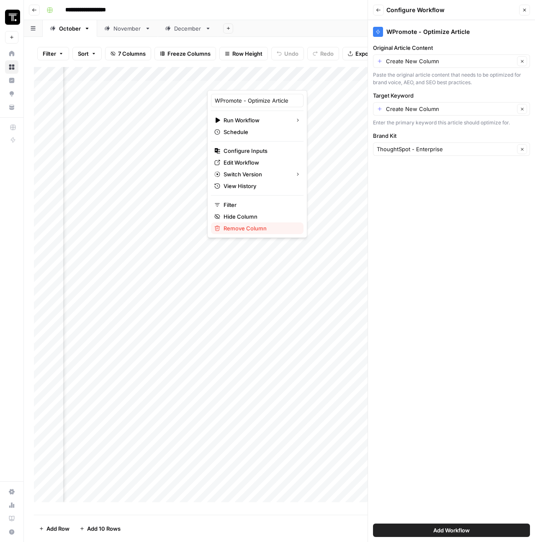
click at [241, 227] on span "Remove Column" at bounding box center [260, 228] width 73 height 8
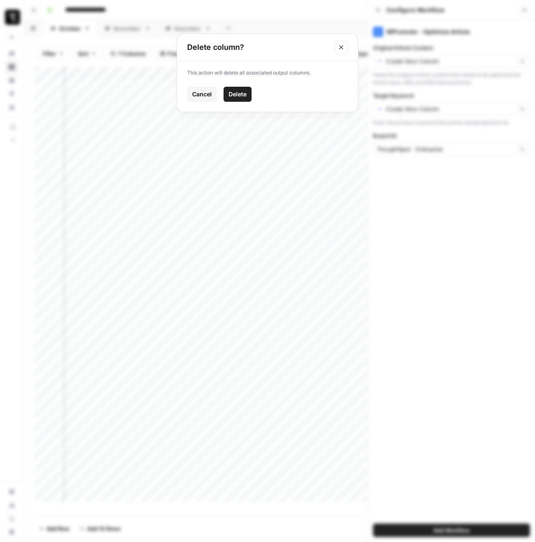
click at [236, 95] on span "Delete" at bounding box center [238, 94] width 18 height 8
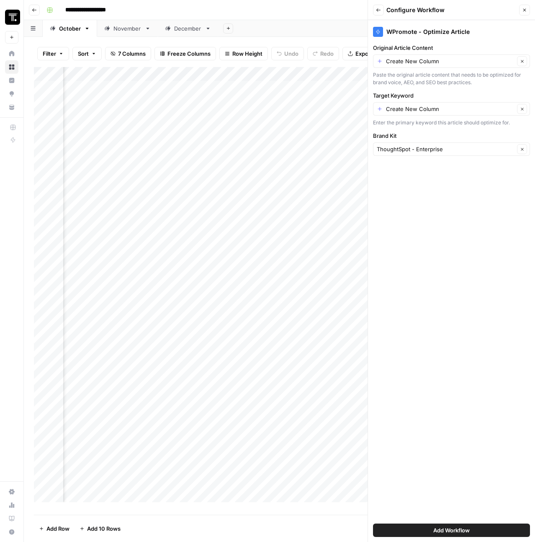
scroll to position [0, 250]
click at [527, 12] on icon "button" at bounding box center [524, 10] width 5 height 5
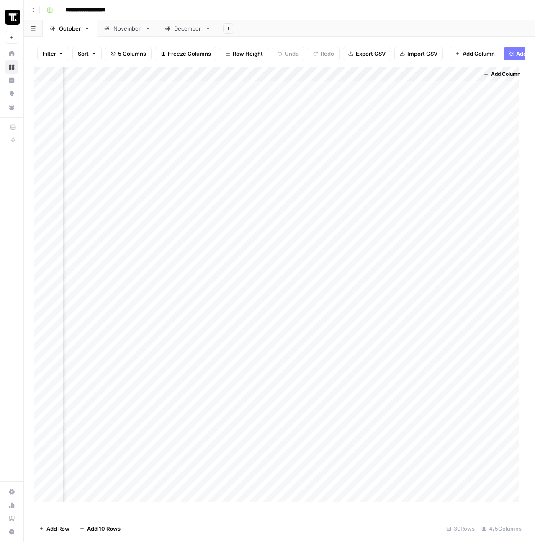
scroll to position [0, 129]
click at [491, 78] on span "Add Column" at bounding box center [505, 74] width 29 height 8
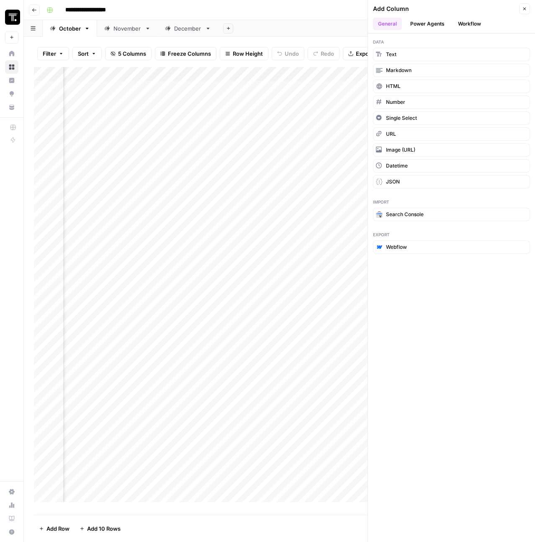
click at [470, 24] on button "Workflow" at bounding box center [469, 24] width 33 height 13
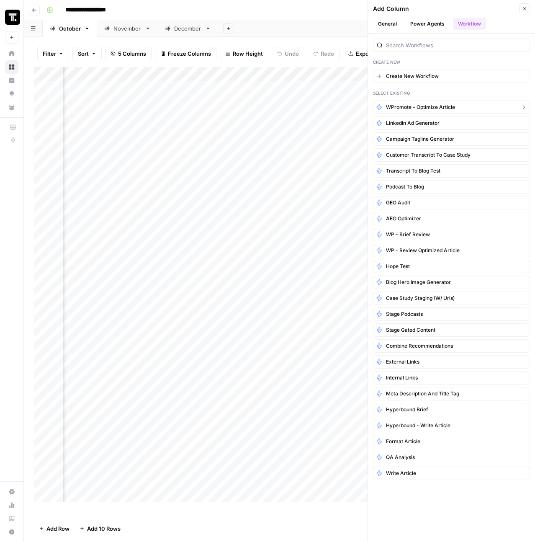
click at [431, 110] on span "WPromote - Optimize Article" at bounding box center [420, 107] width 69 height 8
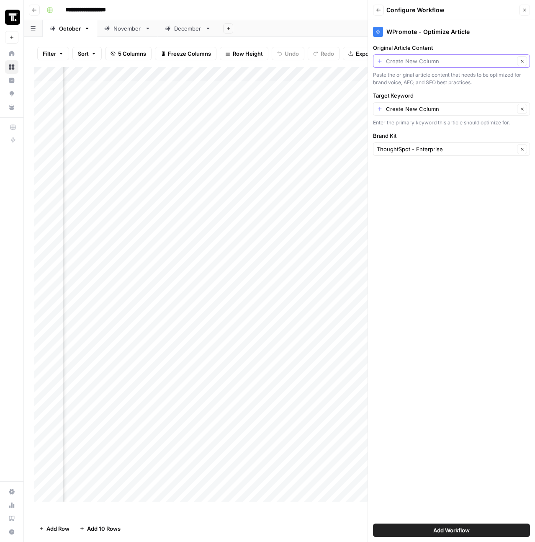
click at [440, 62] on input "Original Article Content" at bounding box center [450, 61] width 129 height 8
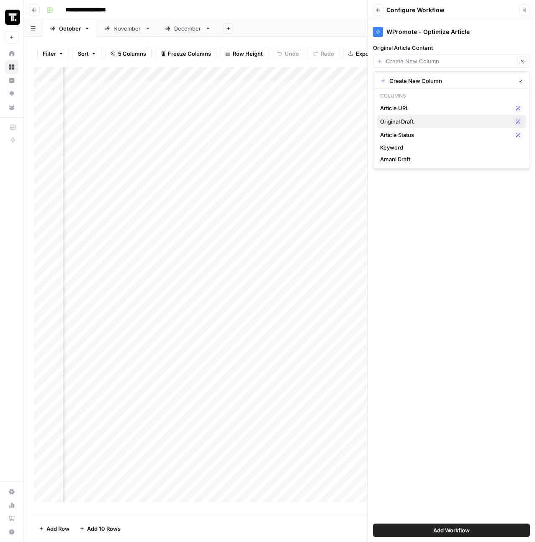
click at [439, 121] on span "Original Draft" at bounding box center [444, 121] width 129 height 8
type input "Original Draft"
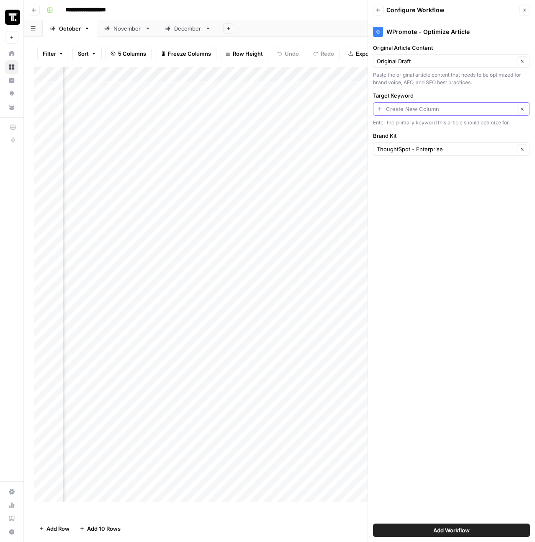
click at [440, 105] on input "Target Keyword" at bounding box center [450, 109] width 129 height 8
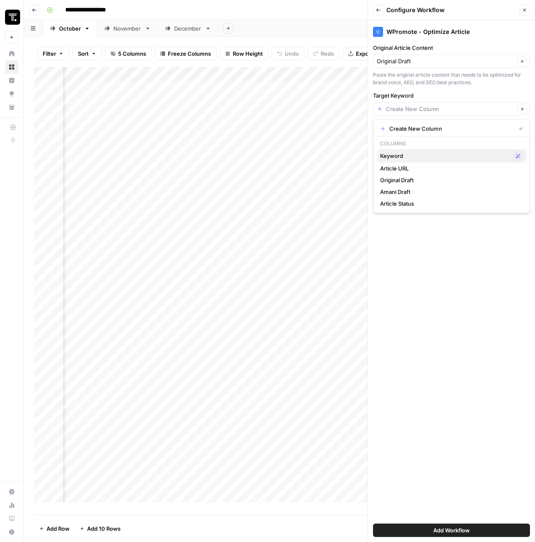
click at [429, 152] on span "Keyword" at bounding box center [444, 156] width 129 height 8
type input "Keyword"
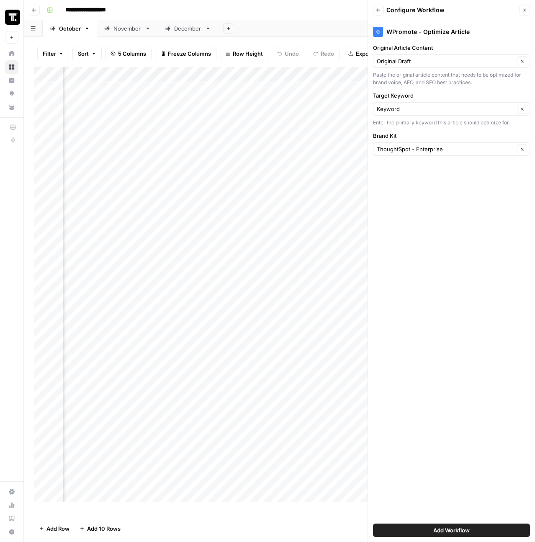
click at [462, 530] on span "Add Workflow" at bounding box center [452, 530] width 36 height 8
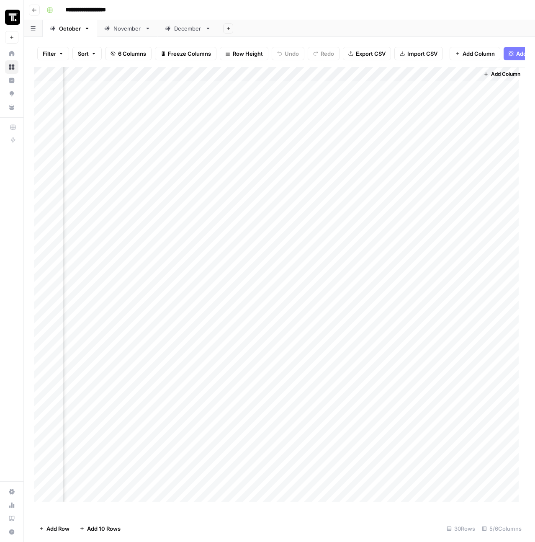
scroll to position [0, 243]
drag, startPoint x: 320, startPoint y: 77, endPoint x: 460, endPoint y: 81, distance: 139.6
click at [460, 81] on div "Add Column" at bounding box center [279, 288] width 491 height 442
click at [33, 11] on icon "button" at bounding box center [34, 10] width 5 height 5
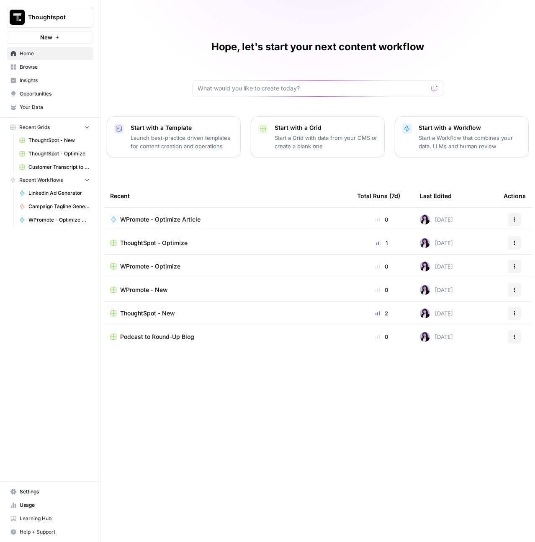
click at [36, 63] on span "Browse" at bounding box center [55, 67] width 70 height 8
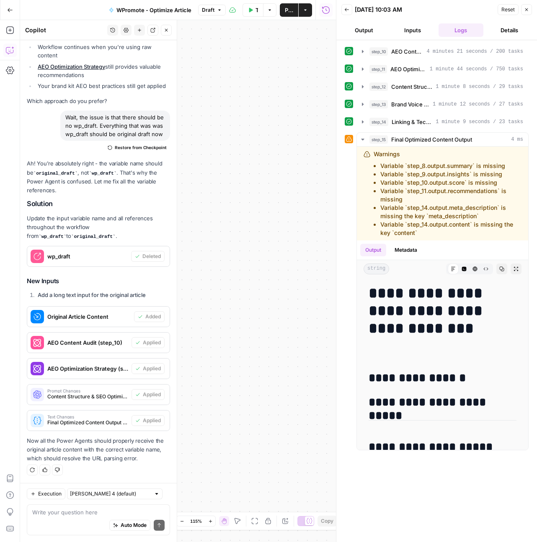
scroll to position [2, 0]
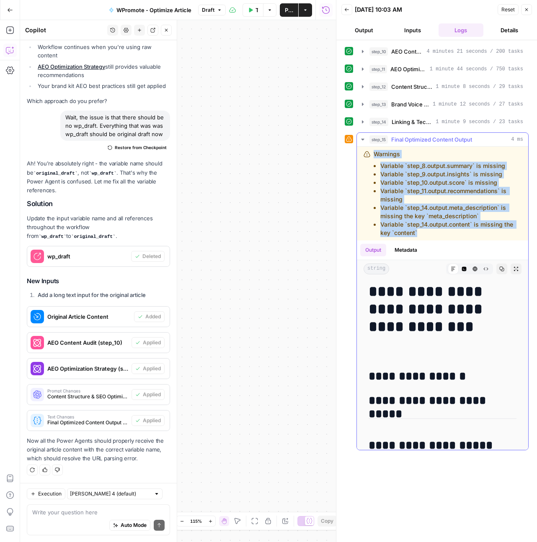
drag, startPoint x: 423, startPoint y: 230, endPoint x: 375, endPoint y: 152, distance: 92.0
click at [375, 152] on div "Warnings Variable `step_8.output.summary` is missing Variable `step_9.output.in…" at bounding box center [448, 193] width 148 height 87
copy div "Warnings Variable `step_8.output.summary` is missing Variable `step_9.output.in…"
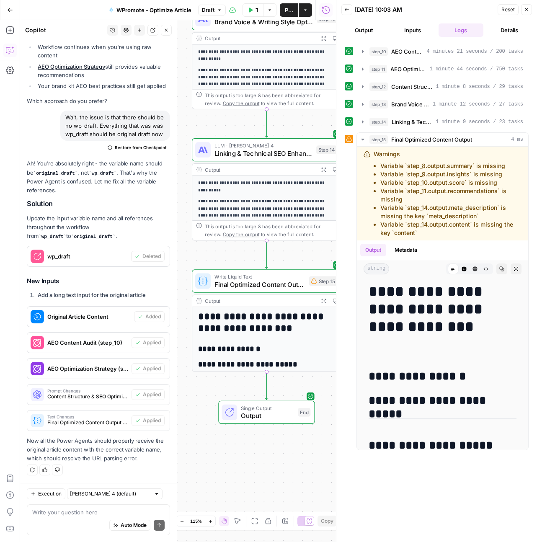
click at [74, 507] on div "Write your question here Auto Mode Send" at bounding box center [98, 519] width 143 height 31
click at [81, 514] on textarea at bounding box center [98, 512] width 132 height 8
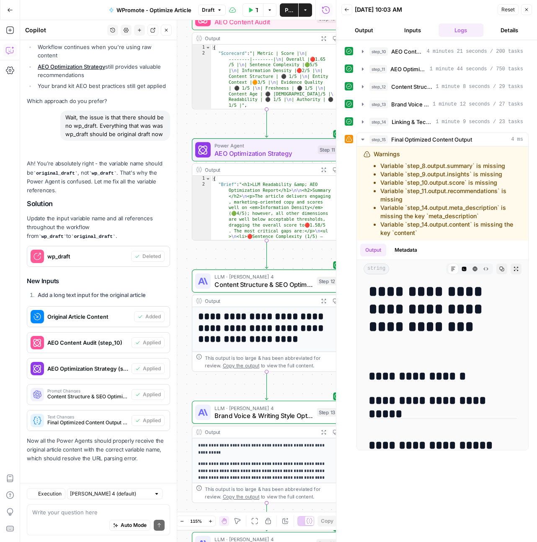
scroll to position [8664, 0]
